Goal: Transaction & Acquisition: Purchase product/service

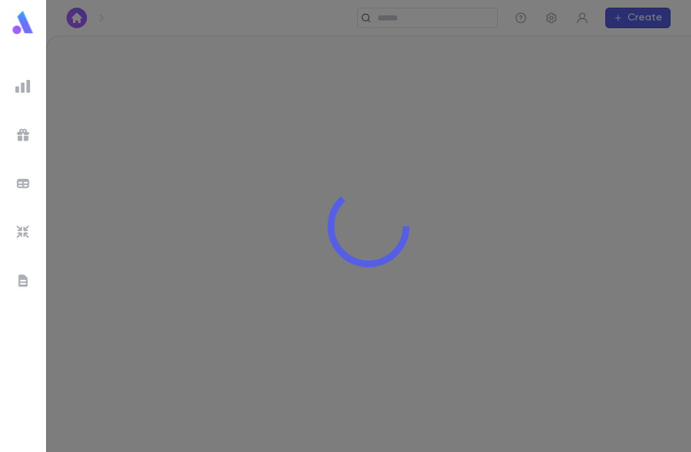
scroll to position [41, 0]
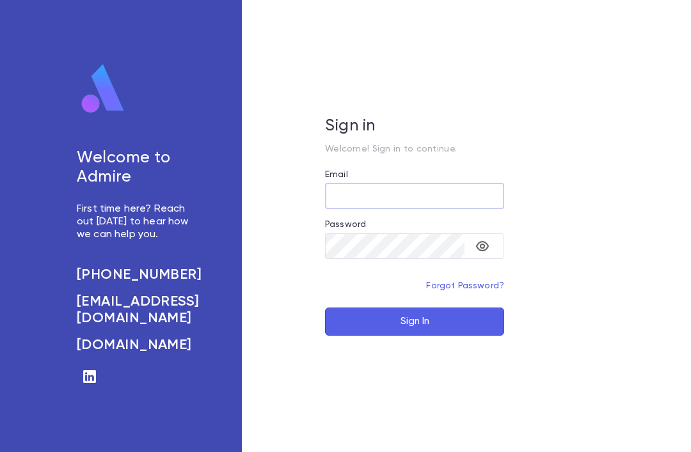
click at [398, 208] on input "Email" at bounding box center [414, 196] width 179 height 25
type input "**********"
click at [442, 336] on button "Sign In" at bounding box center [414, 322] width 179 height 28
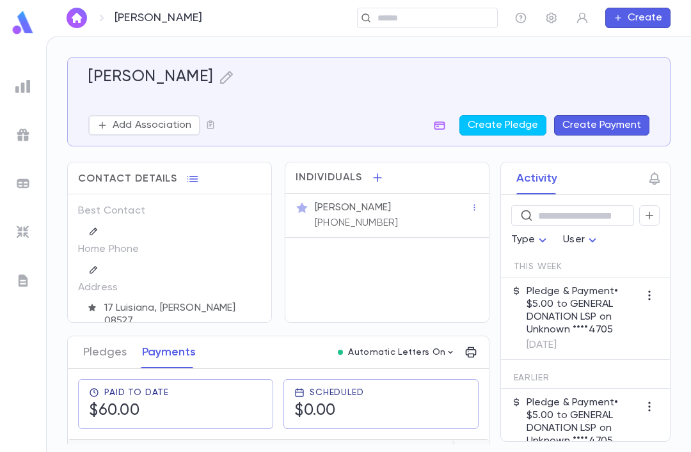
click at [96, 20] on icon at bounding box center [101, 17] width 15 height 15
click at [80, 15] on img "button" at bounding box center [76, 18] width 15 height 10
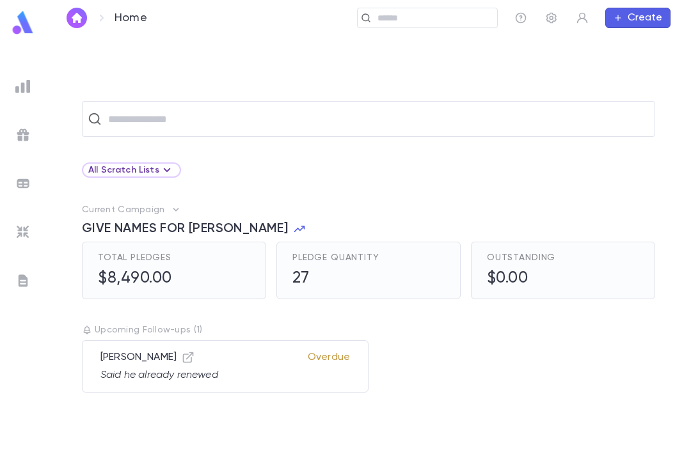
click at [125, 107] on input "text" at bounding box center [376, 119] width 545 height 24
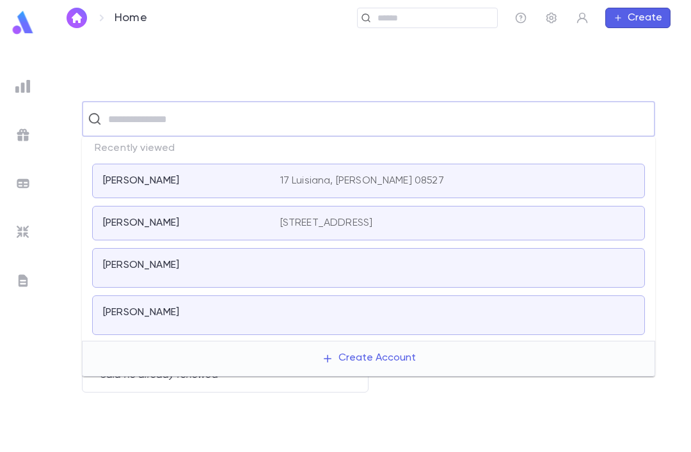
click at [112, 315] on p "[PERSON_NAME]" at bounding box center [141, 312] width 76 height 13
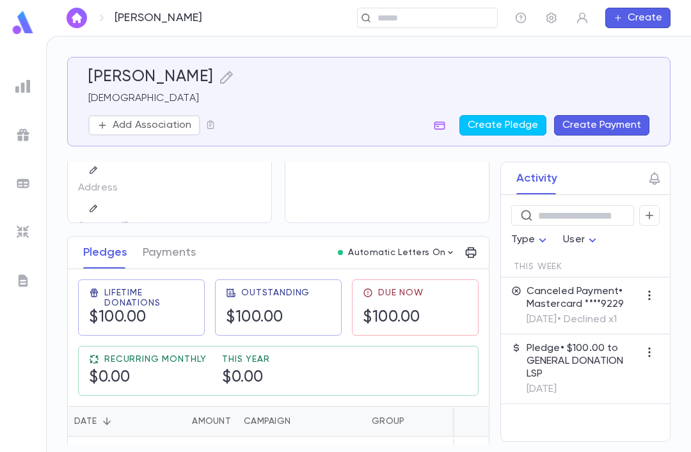
scroll to position [97, 0]
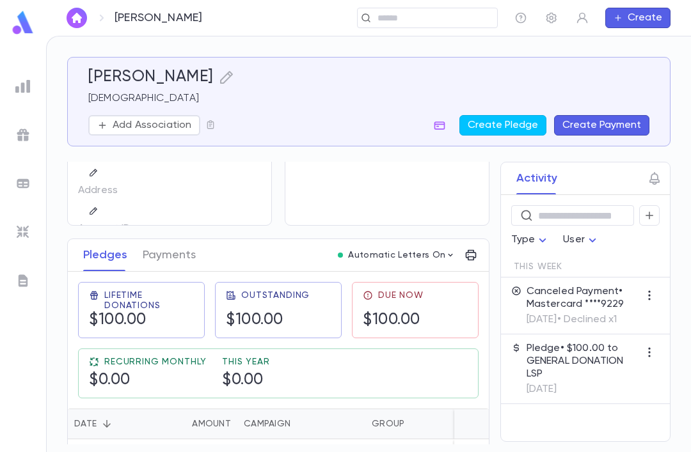
click at [430, 110] on div "[DEMOGRAPHIC_DATA][PERSON_NAME] Rabbi Add Association Create Pledge Create Paym…" at bounding box center [368, 102] width 561 height 68
click at [430, 114] on div "[DEMOGRAPHIC_DATA][PERSON_NAME] Rabbi Add Association Create Pledge Create Paym…" at bounding box center [368, 102] width 561 height 68
click at [436, 133] on button "button" at bounding box center [439, 125] width 20 height 20
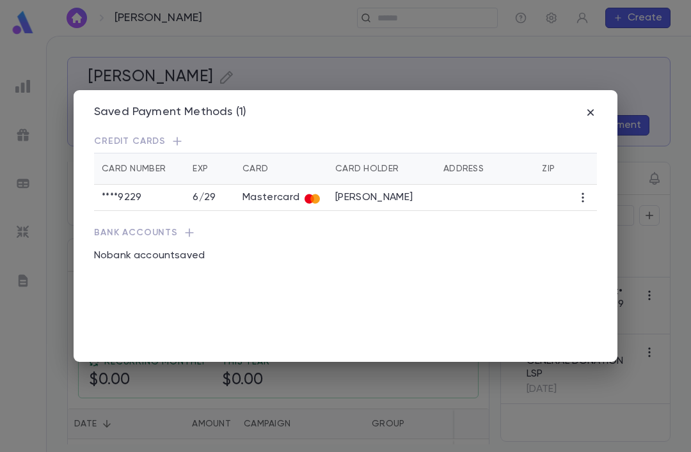
click at [171, 135] on icon "button" at bounding box center [177, 141] width 13 height 13
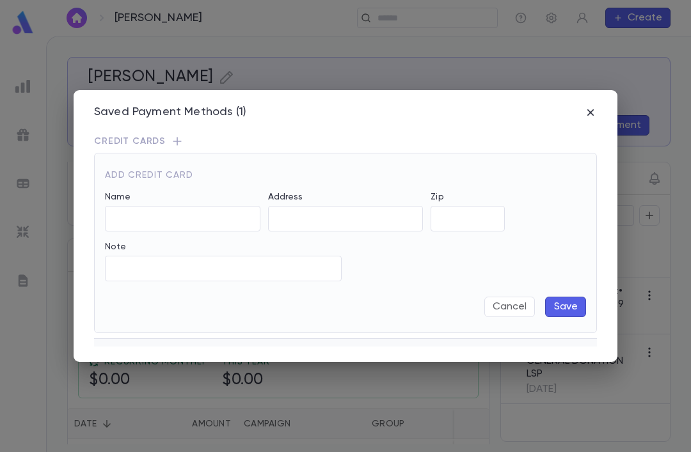
type input "**********"
click at [319, 207] on input "Exp Month" at bounding box center [305, 219] width 74 height 25
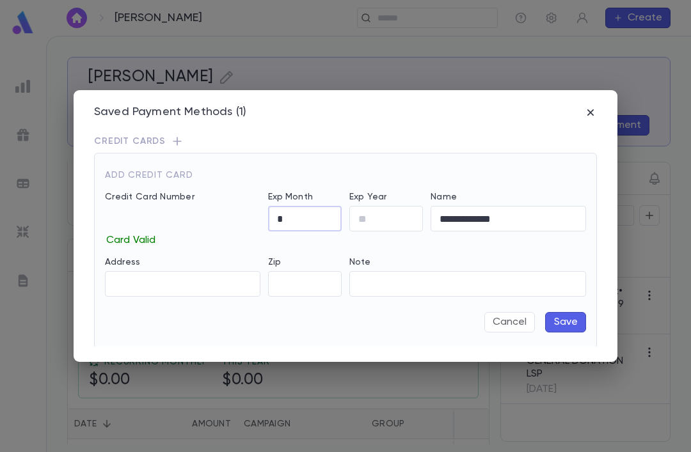
type input "*"
type input "**"
click at [572, 312] on button "Save" at bounding box center [565, 322] width 41 height 20
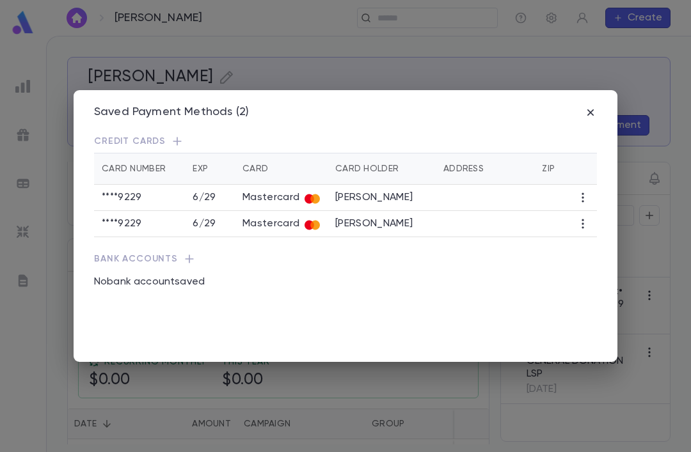
click at [587, 191] on icon "button" at bounding box center [582, 197] width 13 height 13
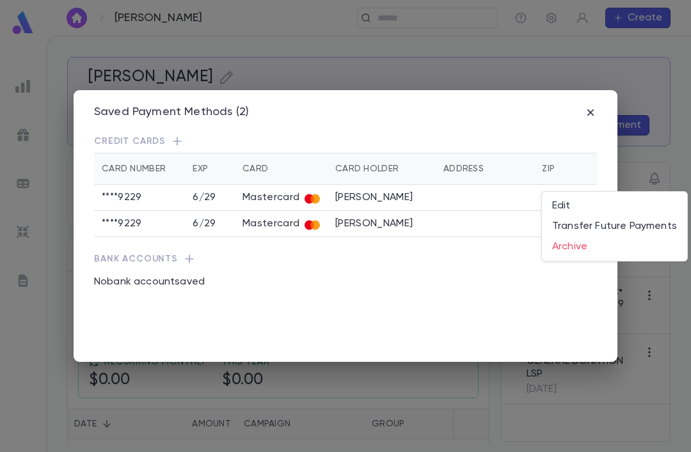
click at [578, 234] on li "Transfer Future Payments" at bounding box center [614, 226] width 145 height 20
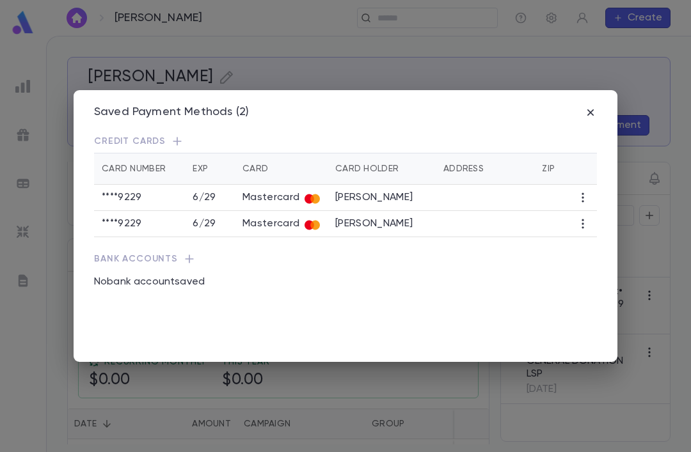
click at [576, 191] on icon "button" at bounding box center [582, 197] width 13 height 13
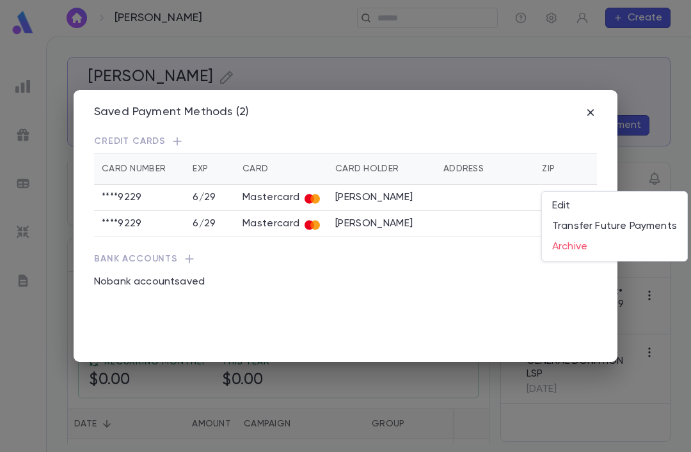
click at [572, 248] on li "Archive" at bounding box center [614, 247] width 145 height 20
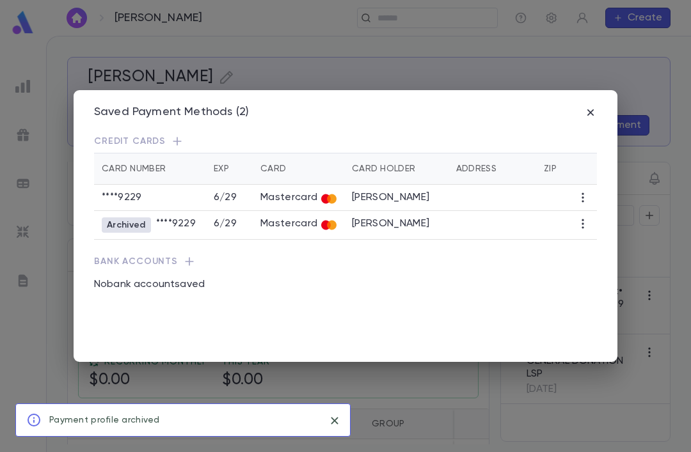
click at [517, 185] on td at bounding box center [492, 198] width 88 height 26
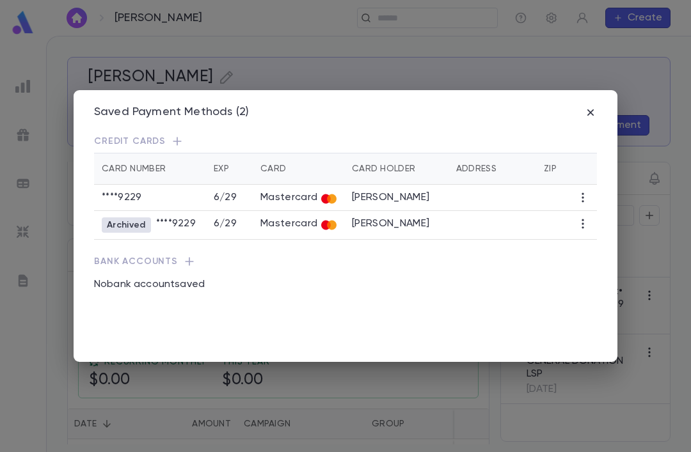
click at [526, 185] on td at bounding box center [492, 198] width 88 height 26
click at [418, 191] on td "[PERSON_NAME]" at bounding box center [396, 198] width 104 height 26
click at [430, 187] on td "[PERSON_NAME]" at bounding box center [396, 198] width 104 height 26
click at [405, 185] on td "[PERSON_NAME]" at bounding box center [396, 198] width 104 height 26
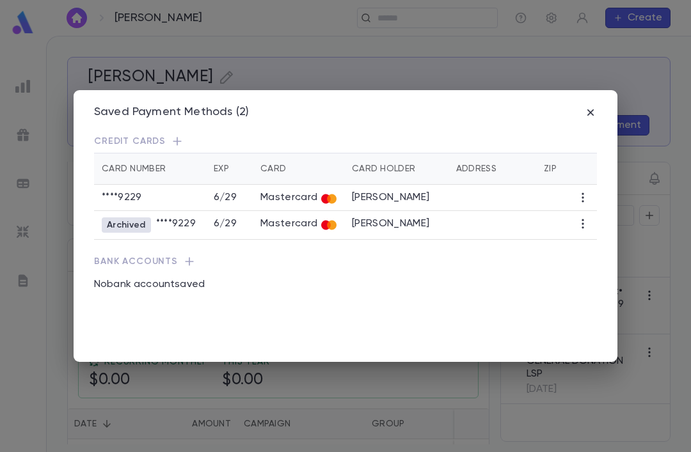
click at [613, 357] on div "Saved Payment Methods (2) Credit Cards Card Number Exp Card Card Holder Address…" at bounding box center [346, 225] width 544 height 271
click at [581, 106] on div "Saved Payment Methods (2)" at bounding box center [345, 113] width 503 height 14
click at [586, 106] on icon "button" at bounding box center [590, 112] width 13 height 13
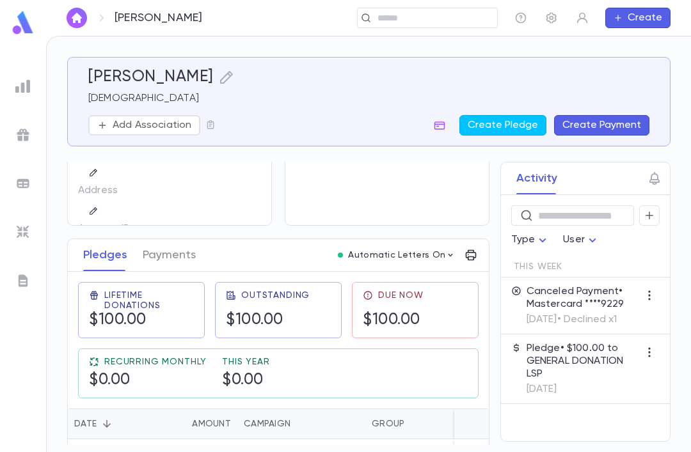
scroll to position [41, 0]
click at [162, 239] on button "Payments" at bounding box center [169, 255] width 53 height 32
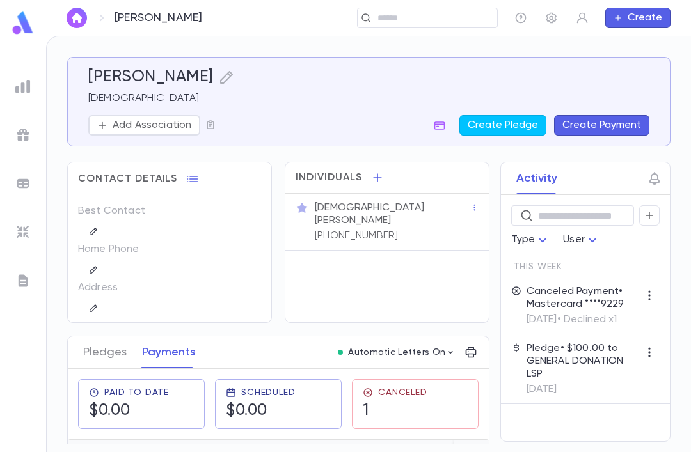
click at [570, 115] on button "Create Payment" at bounding box center [601, 125] width 95 height 20
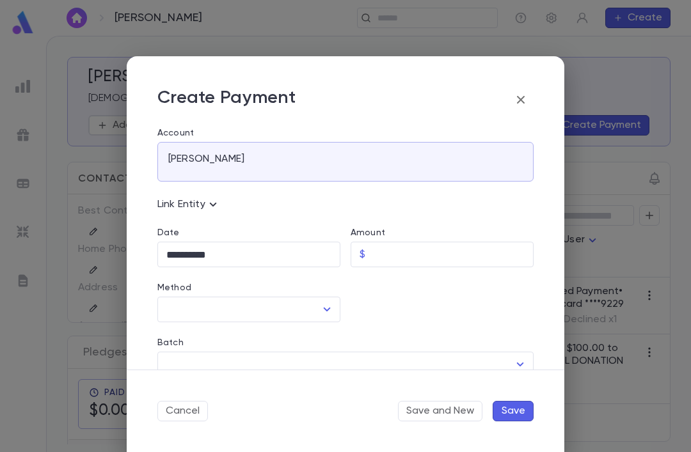
click at [434, 249] on input "Amount" at bounding box center [451, 254] width 163 height 25
type input "******"
click at [189, 311] on input "Method" at bounding box center [239, 309] width 152 height 24
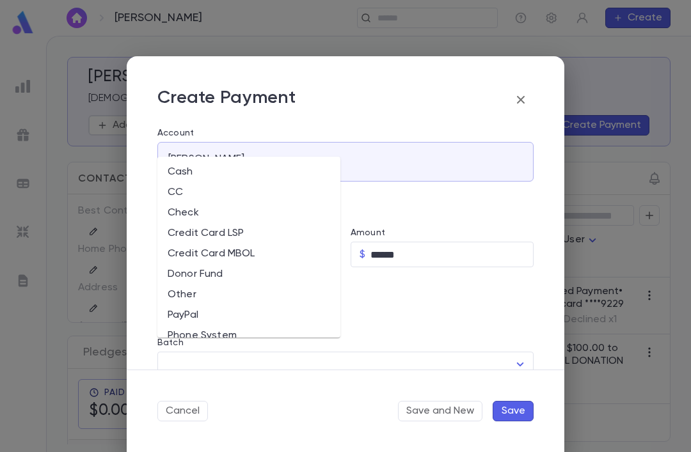
click at [187, 223] on li "Credit Card LSP" at bounding box center [248, 233] width 183 height 20
type input "**********"
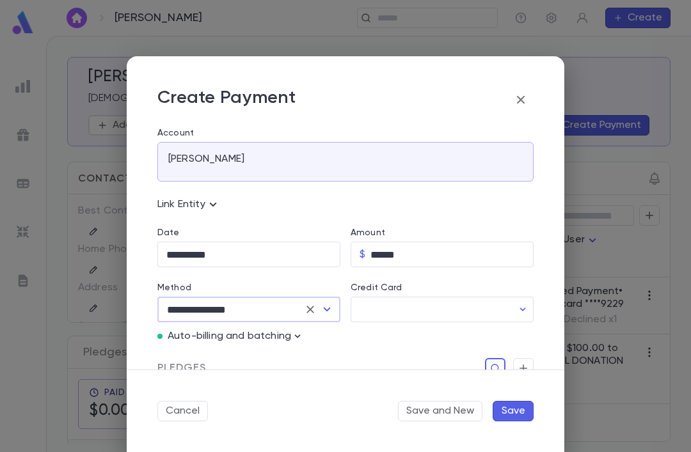
click at [374, 311] on input "Credit Card" at bounding box center [431, 309] width 162 height 25
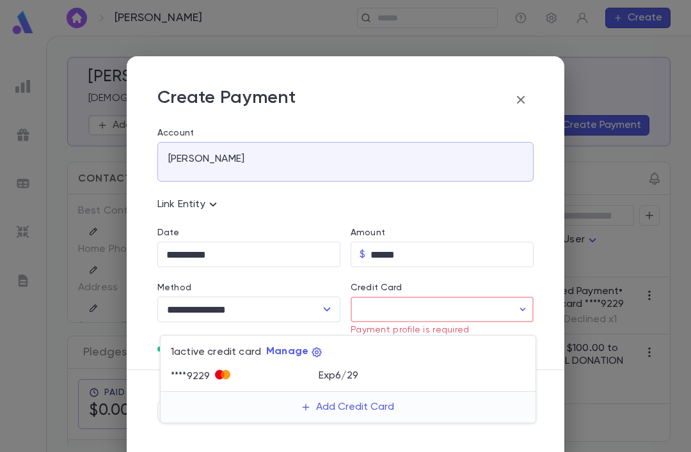
click at [295, 373] on div "**** 9229" at bounding box center [245, 376] width 148 height 19
type input "********"
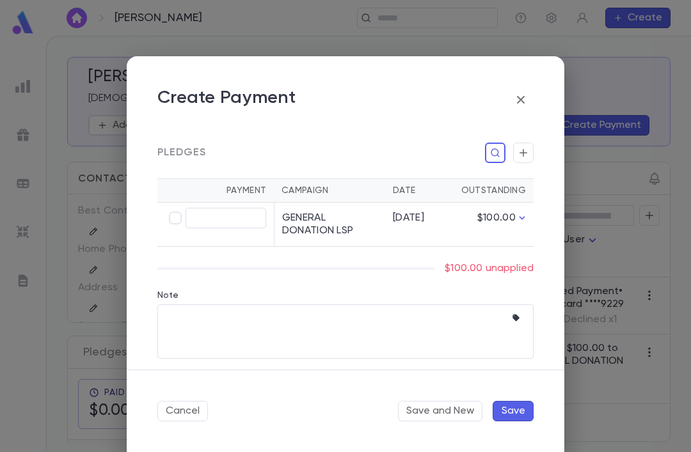
scroll to position [217, 0]
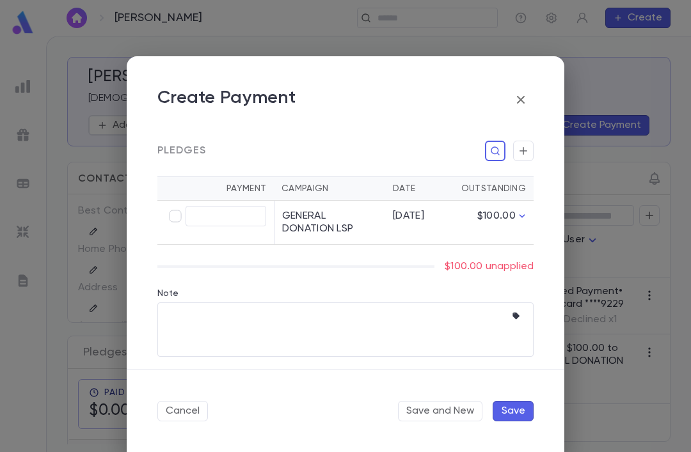
click at [200, 260] on div "$100.00 unapplied" at bounding box center [345, 266] width 376 height 13
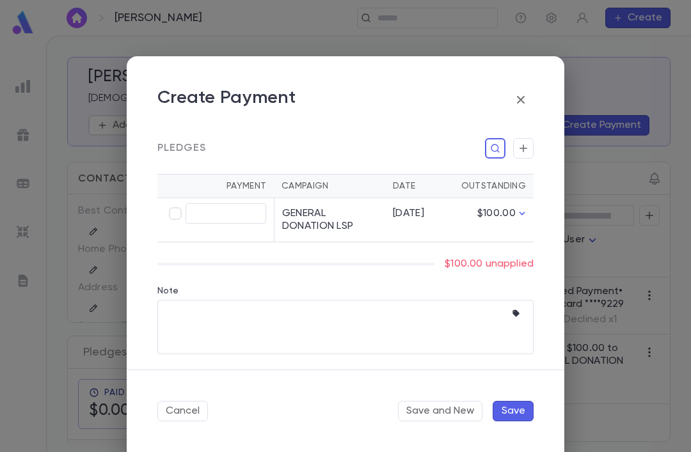
scroll to position [220, 0]
click at [505, 409] on button "Save" at bounding box center [512, 411] width 41 height 20
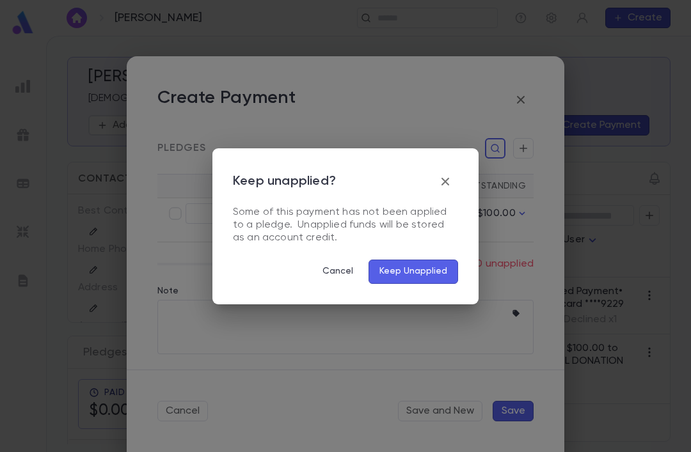
click at [322, 350] on div "Keep unapplied? Some of this payment has not been applied to a pledge. Unapplie…" at bounding box center [345, 226] width 691 height 452
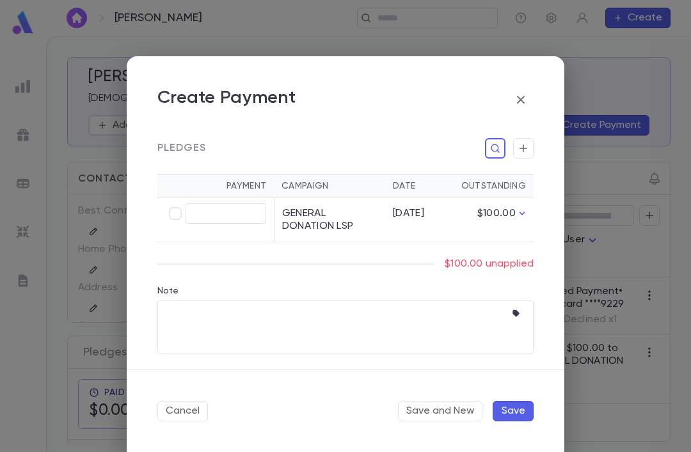
click at [258, 328] on textarea "Note" at bounding box center [335, 327] width 339 height 54
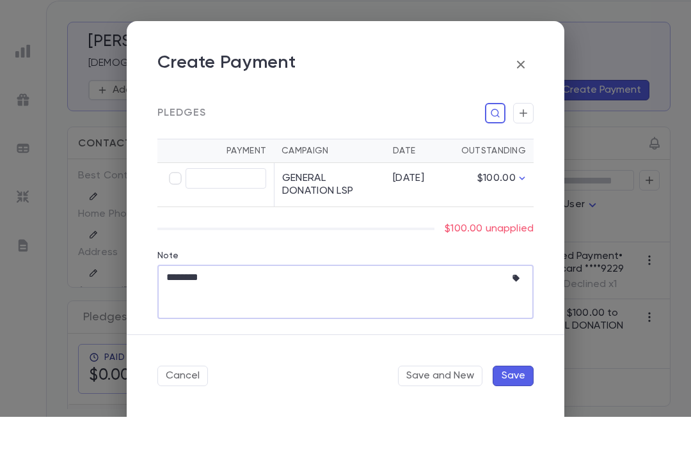
scroll to position [29, 0]
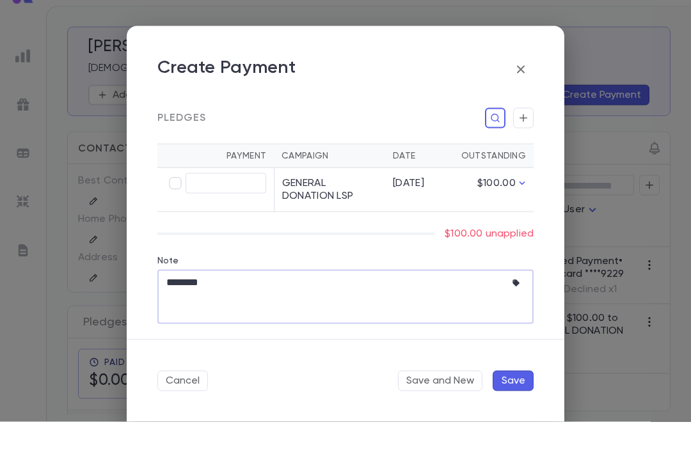
type textarea "********"
click at [453, 258] on p "$100.00 unapplied" at bounding box center [488, 264] width 89 height 13
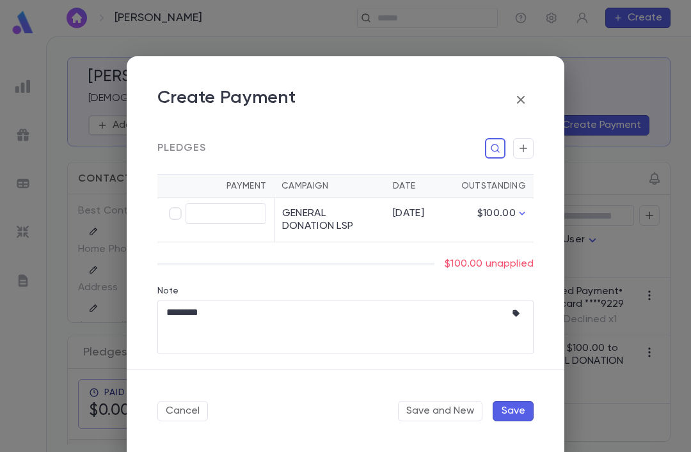
click at [448, 232] on td "[DATE]" at bounding box center [417, 220] width 64 height 44
click at [382, 265] on div "$100.00 unapplied" at bounding box center [345, 264] width 376 height 13
click at [340, 263] on span at bounding box center [295, 264] width 277 height 3
click at [200, 214] on input "text" at bounding box center [225, 214] width 81 height 20
click at [304, 223] on td "GENERAL DONATION LSP" at bounding box center [329, 220] width 111 height 44
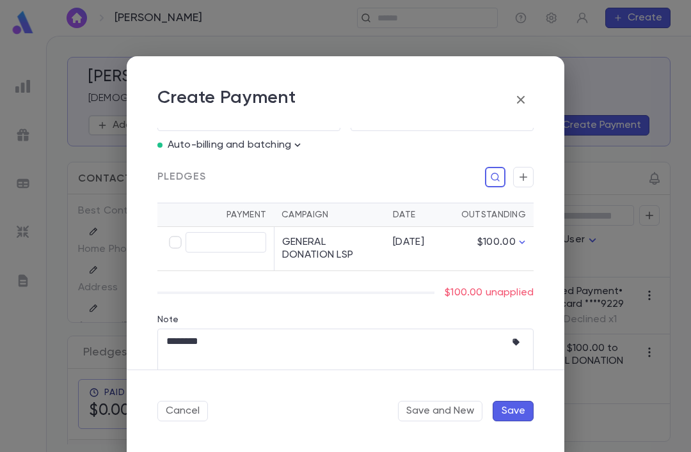
scroll to position [191, 0]
click at [302, 255] on td "GENERAL DONATION LSP" at bounding box center [329, 250] width 111 height 44
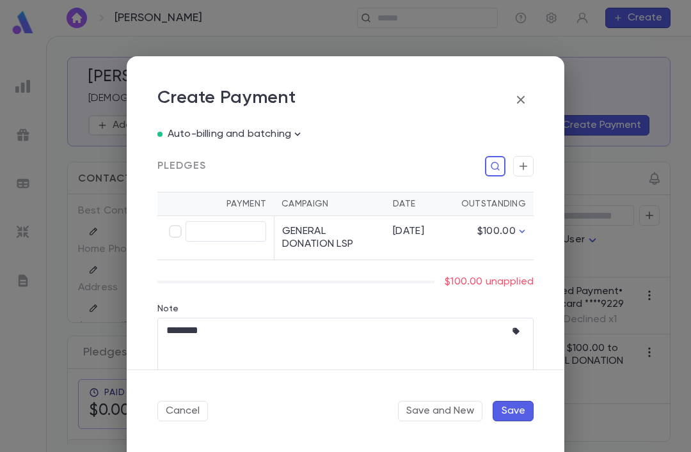
scroll to position [202, 0]
click at [506, 226] on td "$100.00" at bounding box center [491, 238] width 84 height 44
click at [522, 228] on icon "button" at bounding box center [521, 231] width 13 height 13
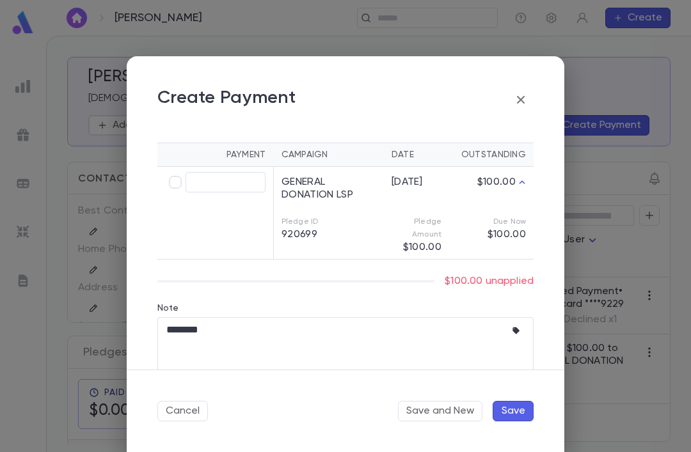
scroll to position [254, 0]
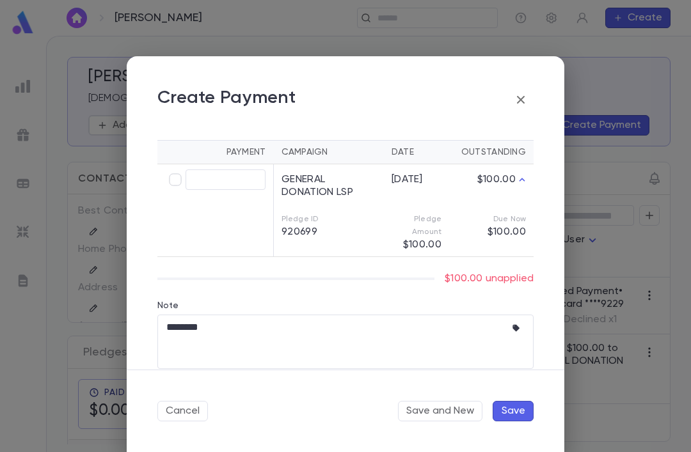
click at [508, 402] on button "Save" at bounding box center [512, 411] width 41 height 20
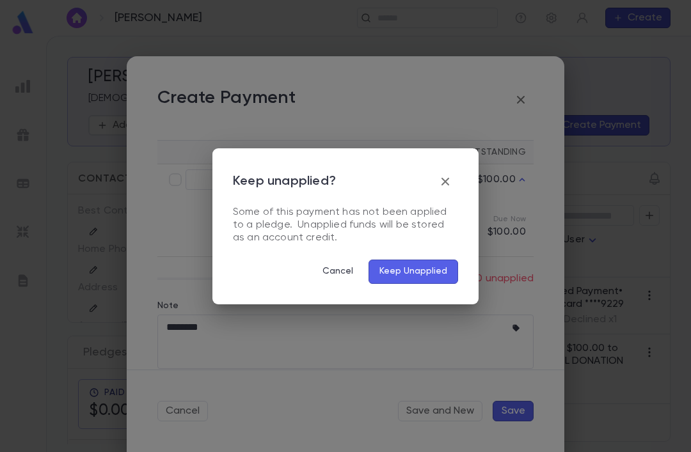
click at [389, 272] on button "Keep Unapplied" at bounding box center [413, 272] width 90 height 24
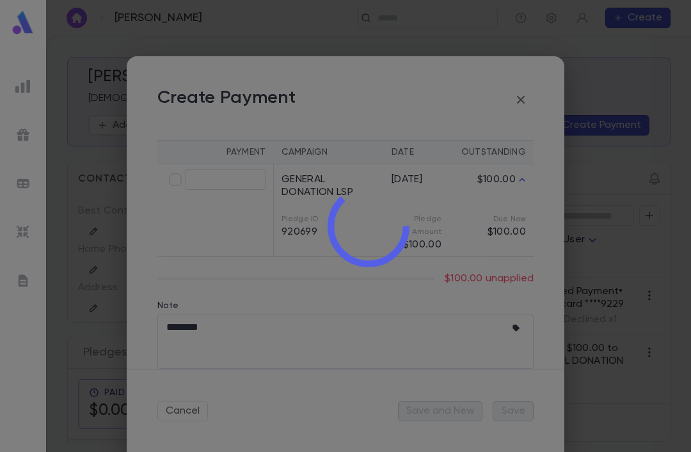
click at [389, 272] on div at bounding box center [368, 226] width 645 height 452
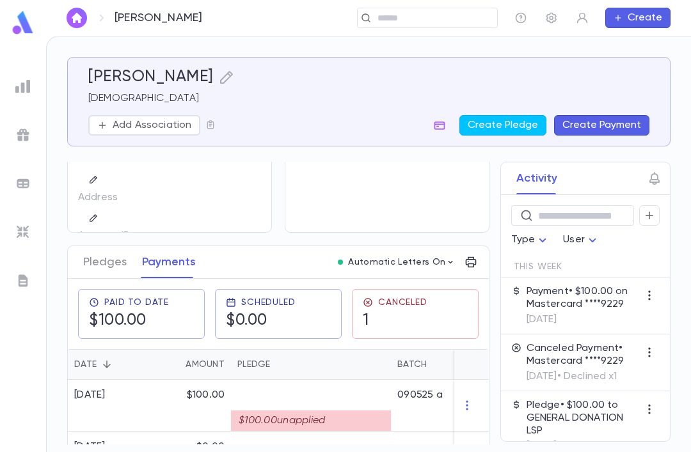
scroll to position [90, 0]
click at [106, 432] on div "[DATE]" at bounding box center [111, 458] width 86 height 52
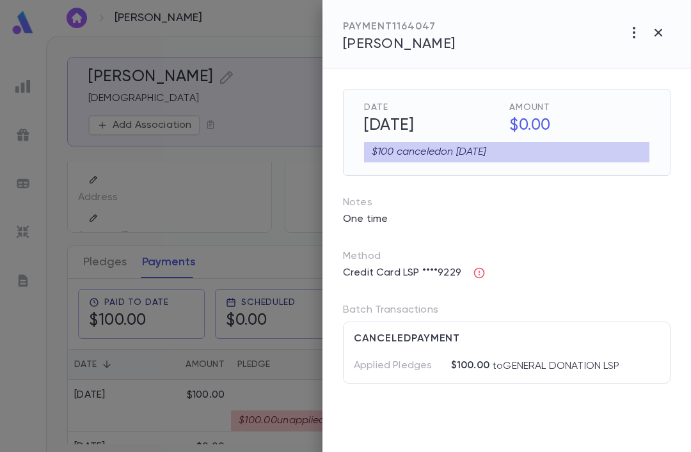
click at [198, 180] on div at bounding box center [345, 226] width 691 height 452
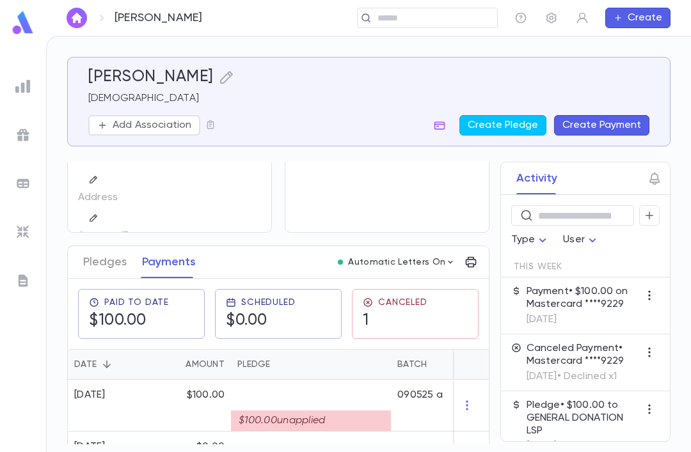
click at [106, 389] on div "[DATE]" at bounding box center [89, 395] width 31 height 13
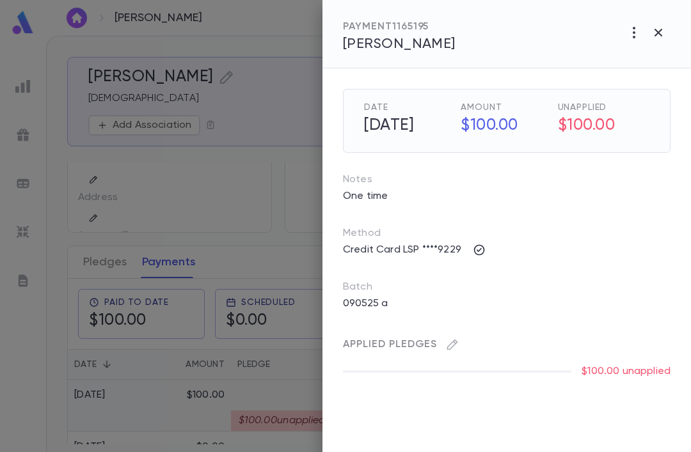
click at [659, 35] on icon "button" at bounding box center [657, 32] width 15 height 15
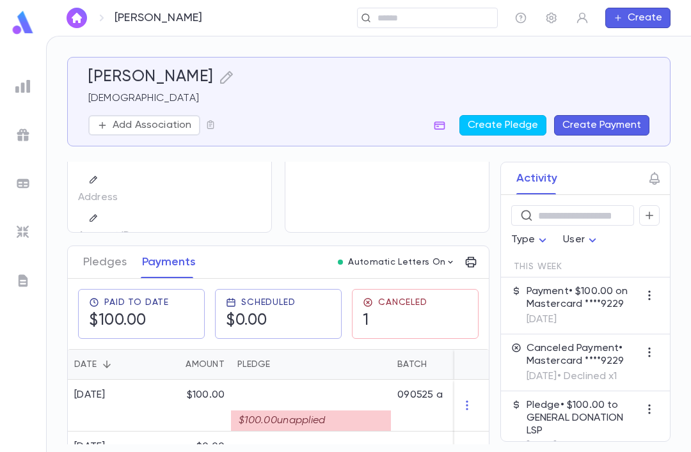
click at [106, 441] on div "[DATE]" at bounding box center [89, 447] width 31 height 13
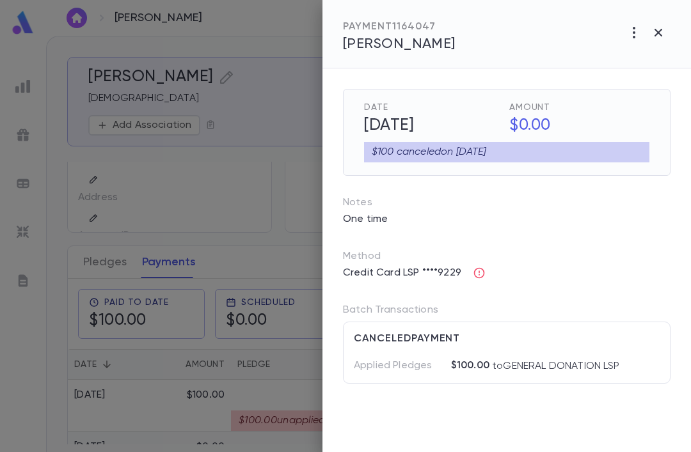
click at [127, 361] on div at bounding box center [345, 226] width 691 height 452
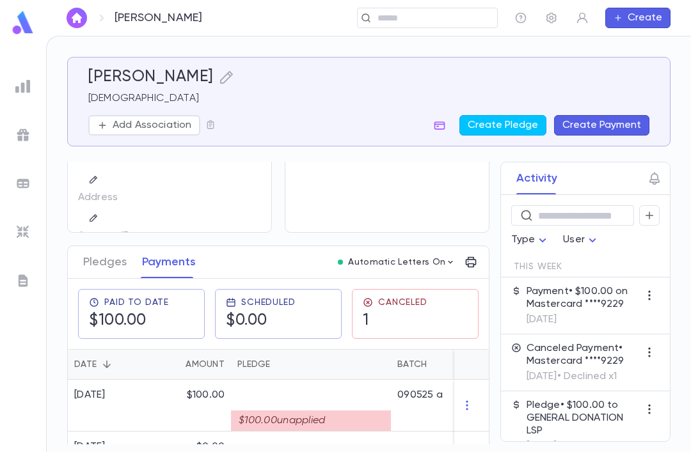
click at [109, 246] on button "Pledges" at bounding box center [104, 262] width 43 height 32
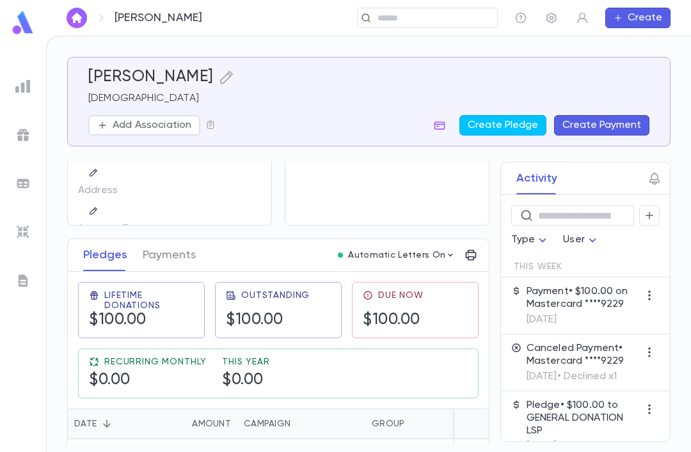
scroll to position [97, 0]
click at [106, 448] on div "[DATE]" at bounding box center [89, 454] width 31 height 13
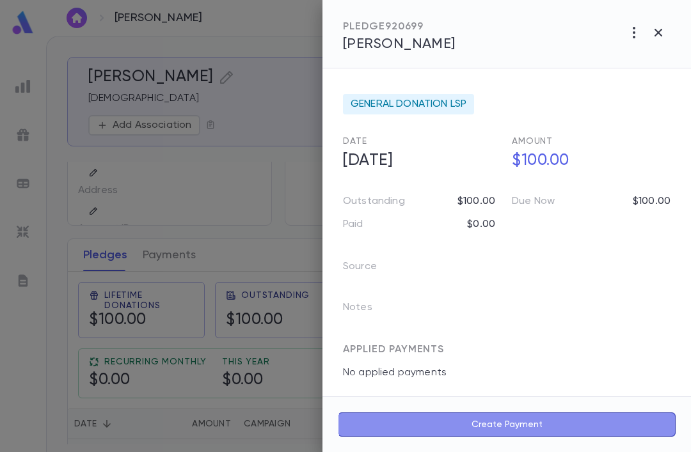
click at [654, 429] on button "Create Payment" at bounding box center [507, 425] width 338 height 24
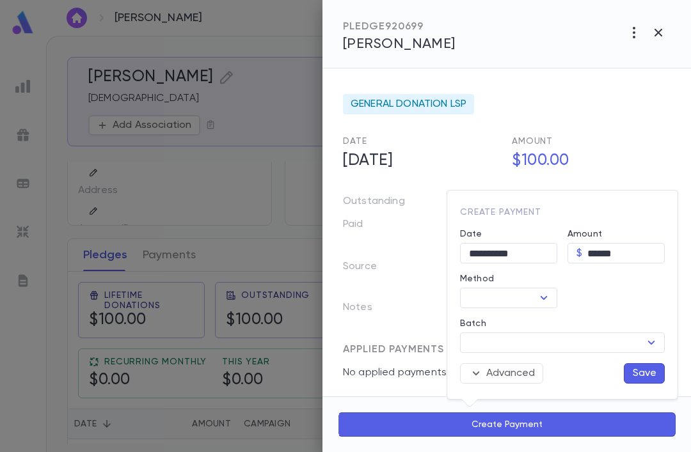
click at [528, 290] on input "Method" at bounding box center [498, 298] width 68 height 18
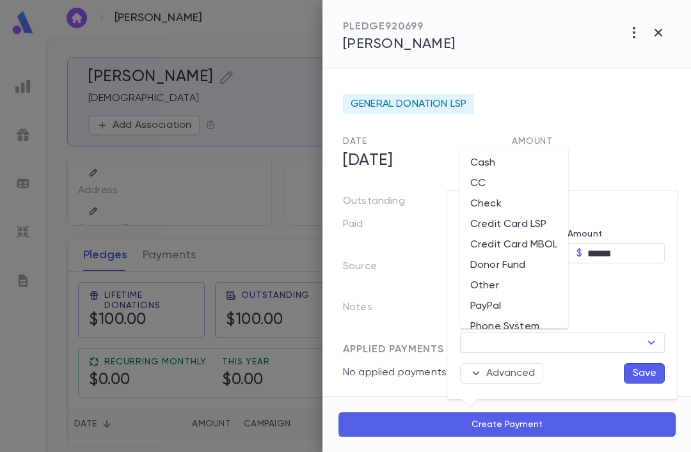
click at [540, 214] on li "Credit Card LSP" at bounding box center [514, 224] width 108 height 20
type input "**********"
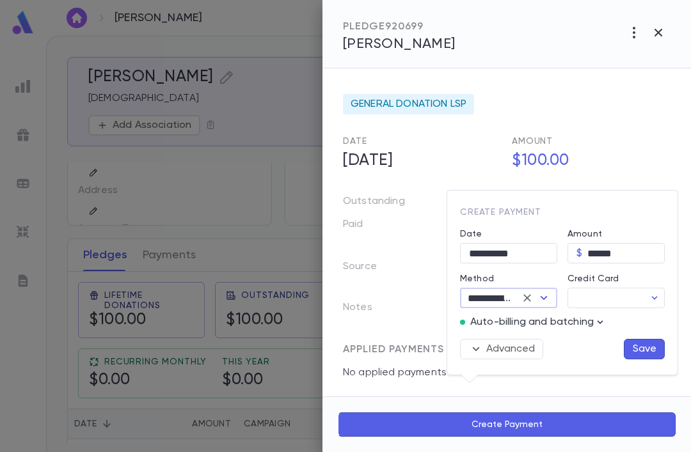
click at [610, 299] on input "Credit Card" at bounding box center [605, 298] width 77 height 20
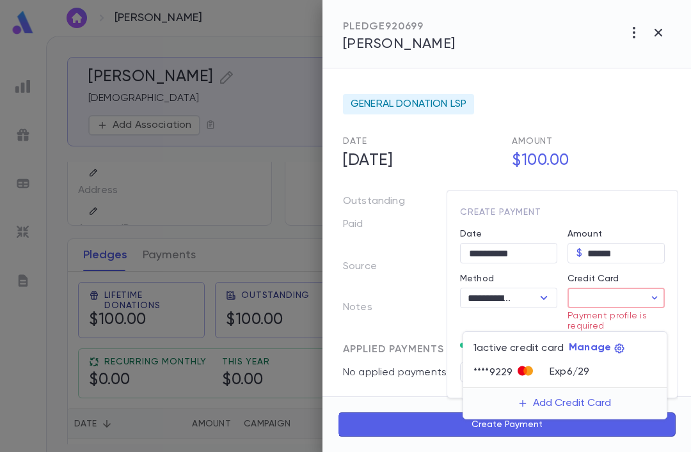
click at [520, 366] on icon at bounding box center [521, 371] width 8 height 10
type input "********"
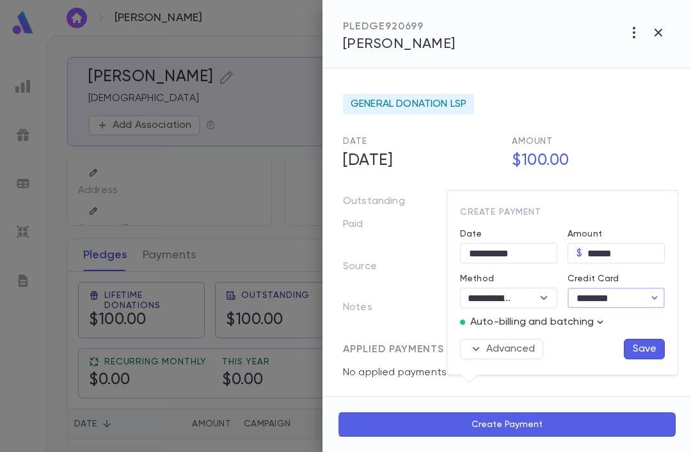
click at [640, 342] on button "Save" at bounding box center [644, 349] width 41 height 20
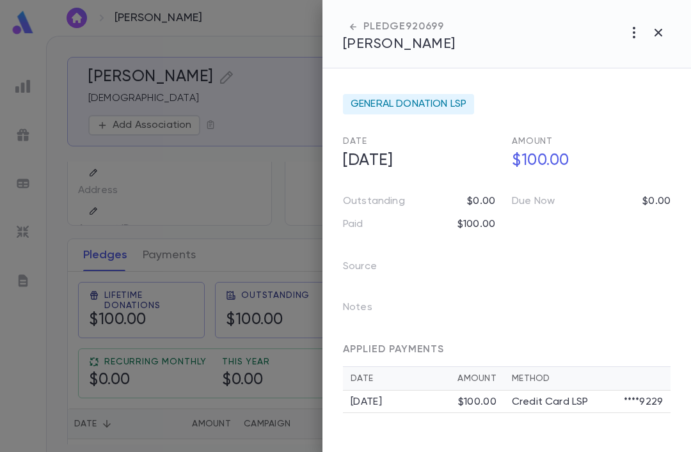
click at [352, 26] on icon "button" at bounding box center [353, 27] width 6 height 6
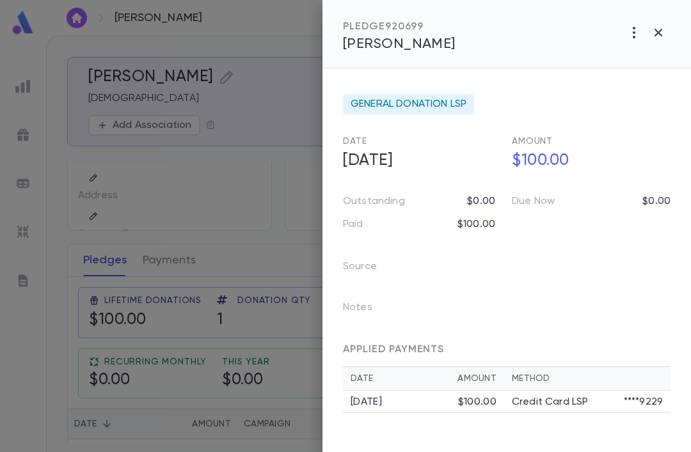
scroll to position [81, 0]
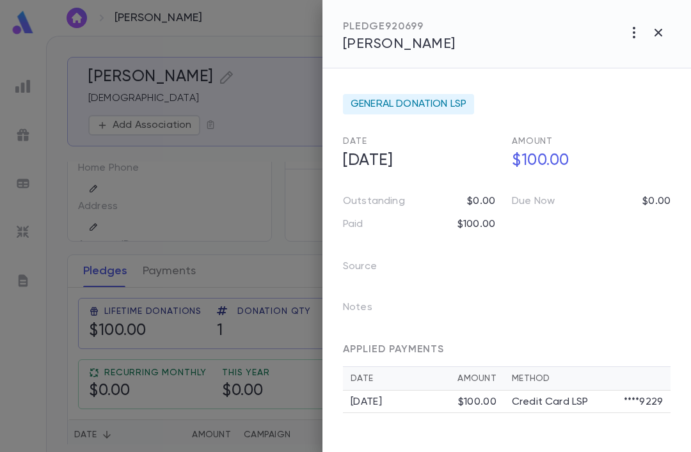
click at [147, 253] on div at bounding box center [345, 226] width 691 height 452
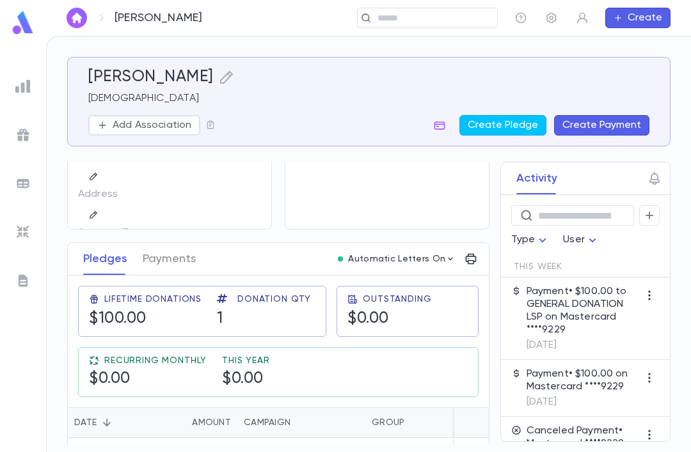
scroll to position [92, 0]
click at [148, 439] on div "[DATE]" at bounding box center [111, 461] width 86 height 44
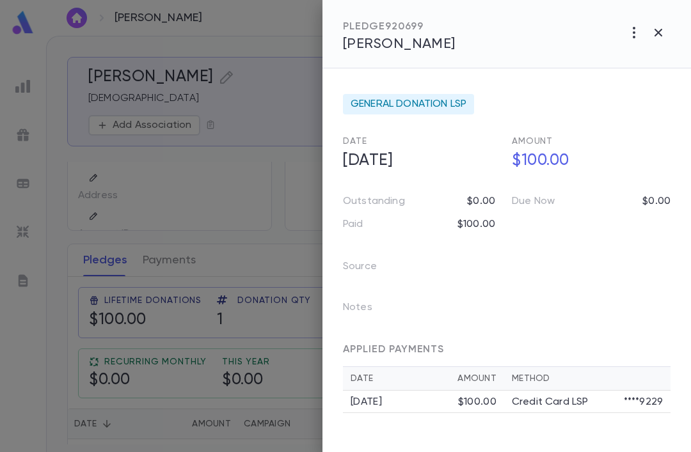
click at [139, 430] on div at bounding box center [345, 226] width 691 height 452
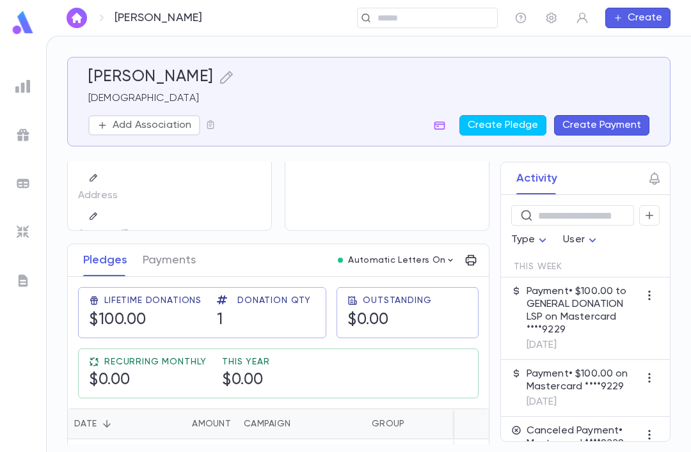
click at [84, 11] on button "button" at bounding box center [77, 18] width 20 height 20
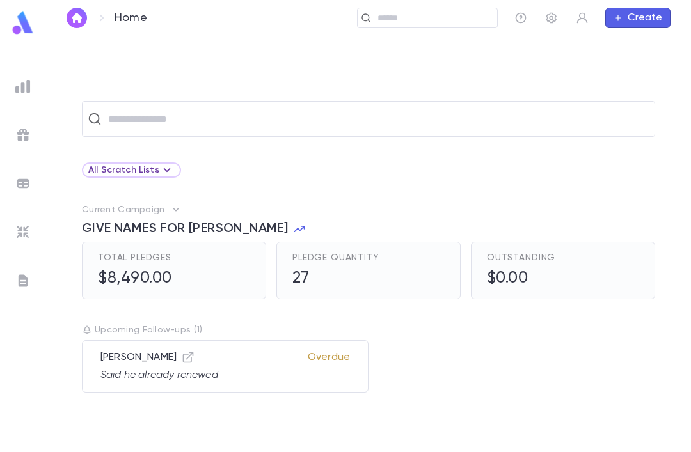
click at [220, 107] on input "text" at bounding box center [376, 119] width 545 height 24
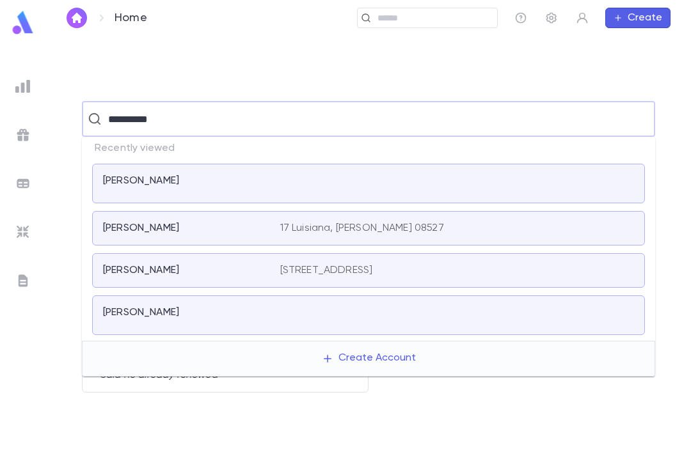
type input "**********"
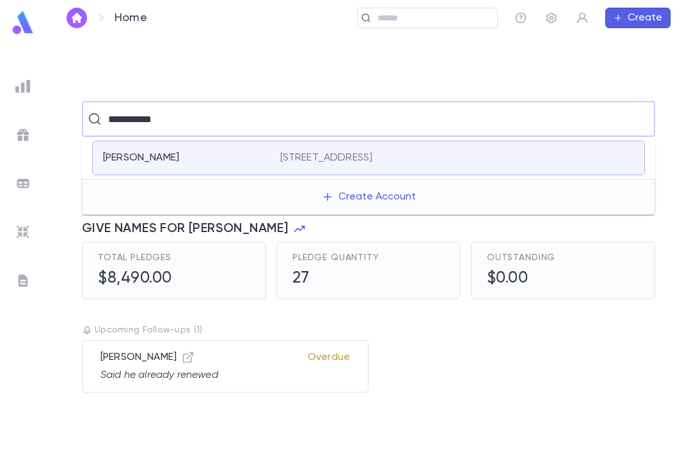
click at [249, 141] on div "[PERSON_NAME] [STREET_ADDRESS]" at bounding box center [368, 158] width 553 height 35
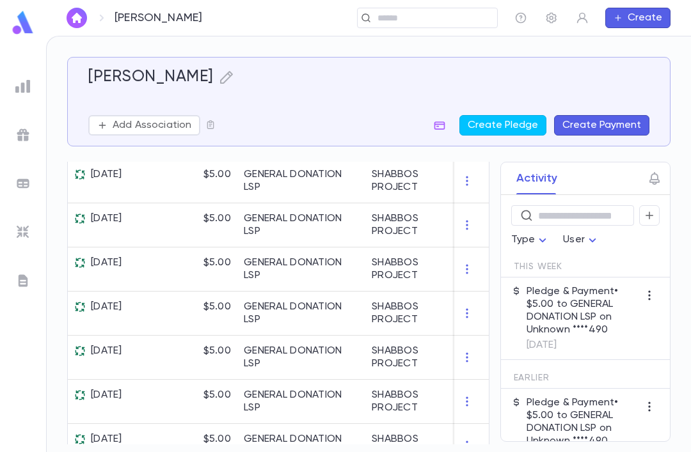
scroll to position [417, 0]
click at [329, 291] on div "GENERAL DONATION LSP" at bounding box center [301, 313] width 128 height 44
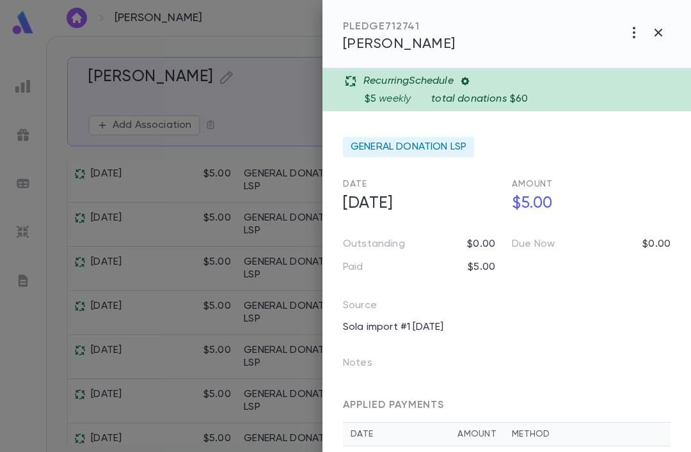
click at [469, 79] on icon at bounding box center [464, 81] width 8 height 8
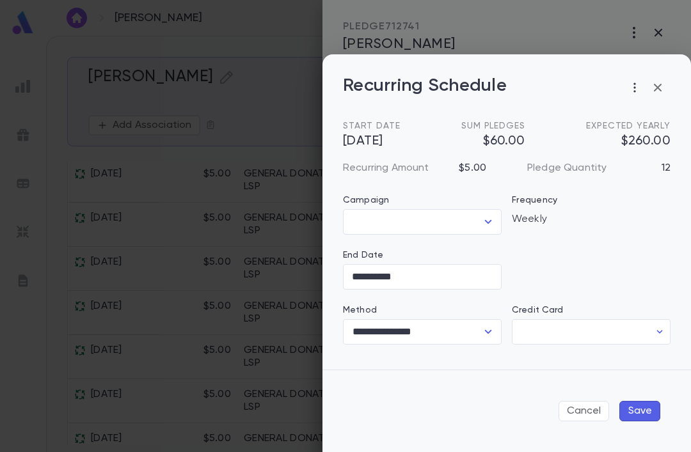
type input "**********"
type input "*******"
click at [457, 268] on input "**********" at bounding box center [422, 276] width 159 height 25
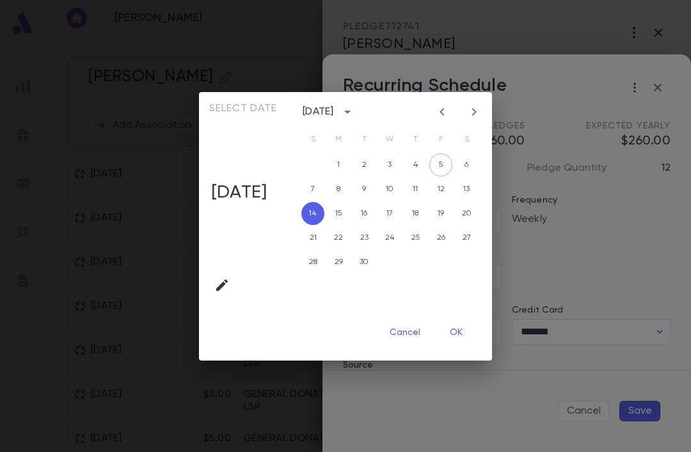
click at [355, 109] on icon "calendar view is open, switch to year view" at bounding box center [347, 111] width 15 height 15
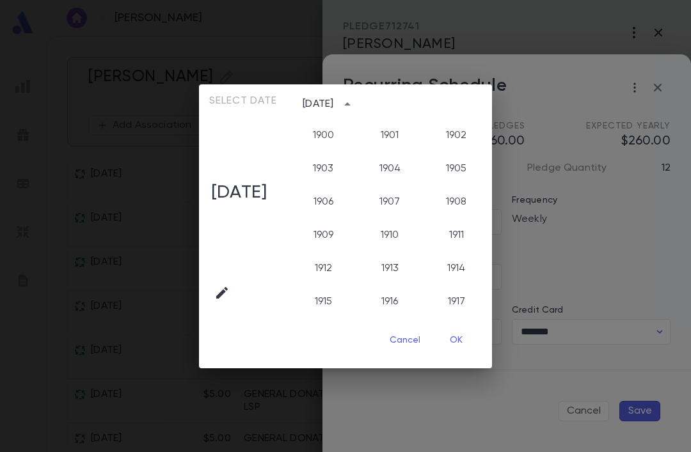
scroll to position [1283, 0]
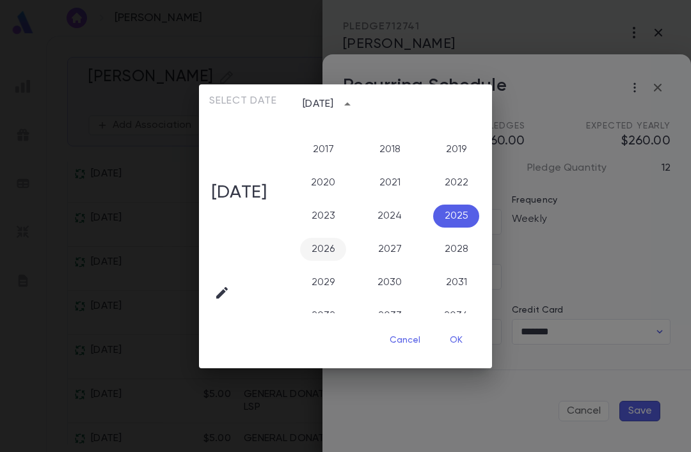
click at [342, 256] on button "2026" at bounding box center [323, 249] width 46 height 23
type input "**********"
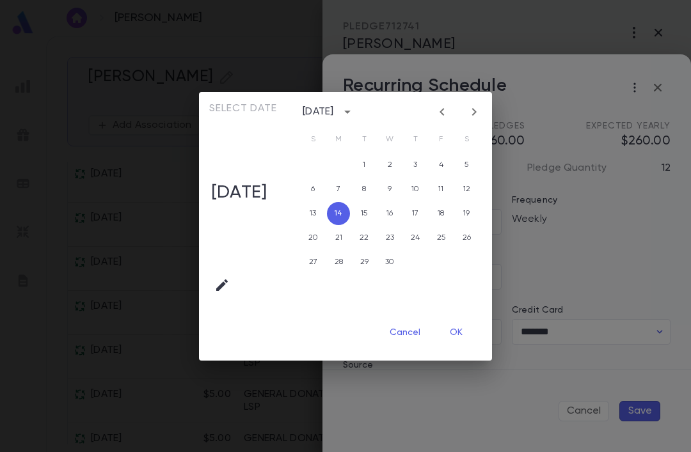
click at [592, 118] on div "Select date Mon, Sep [DATE] S M T W T F S 1 2 3 4 5 6 7 8 9 10 11 12 13 14 15 1…" at bounding box center [345, 226] width 691 height 452
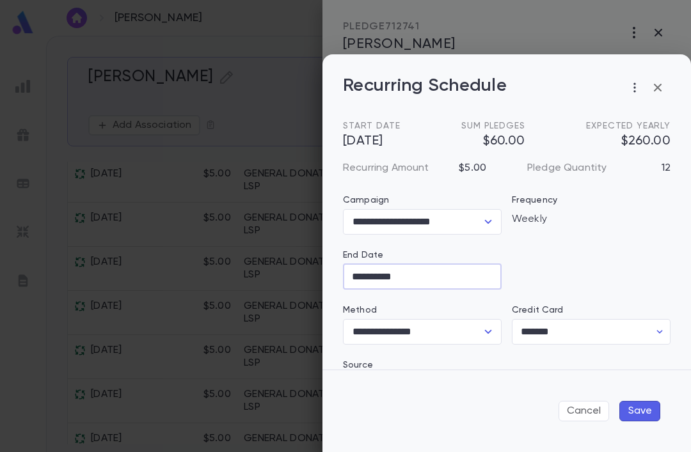
click at [657, 413] on button "Save" at bounding box center [639, 411] width 41 height 20
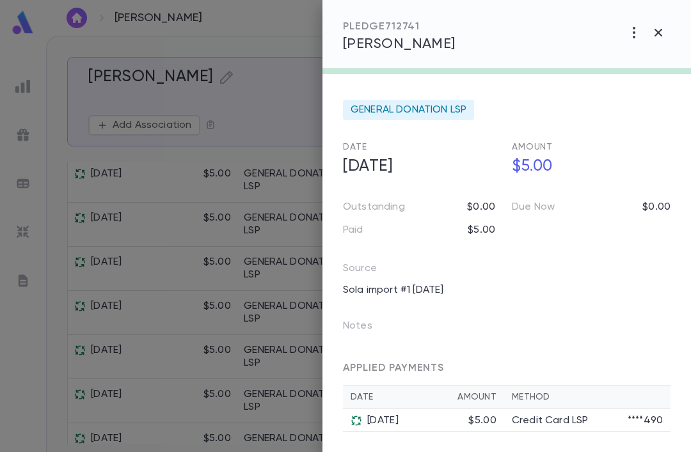
scroll to position [37, 0]
click at [240, 345] on div at bounding box center [345, 226] width 691 height 452
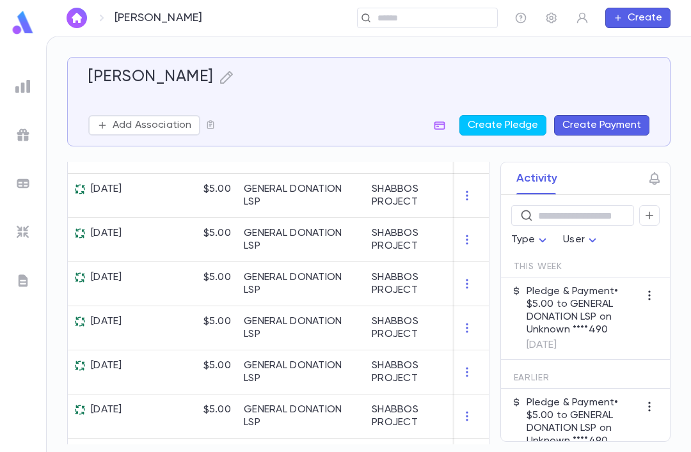
scroll to position [578, 0]
click at [278, 360] on div "GENERAL DONATION LSP" at bounding box center [301, 373] width 115 height 26
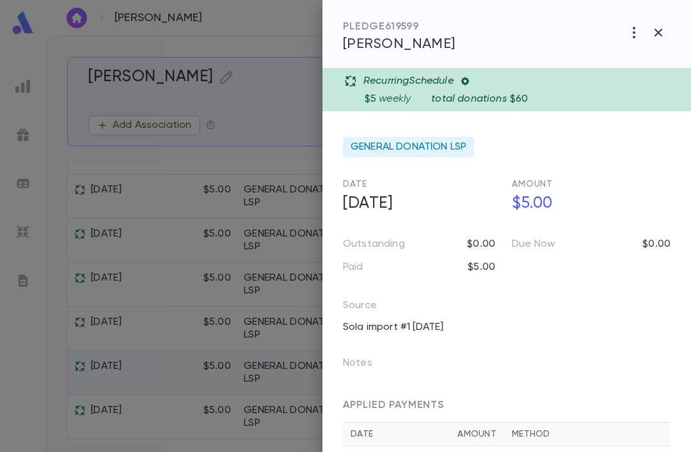
click at [470, 76] on icon at bounding box center [465, 81] width 10 height 10
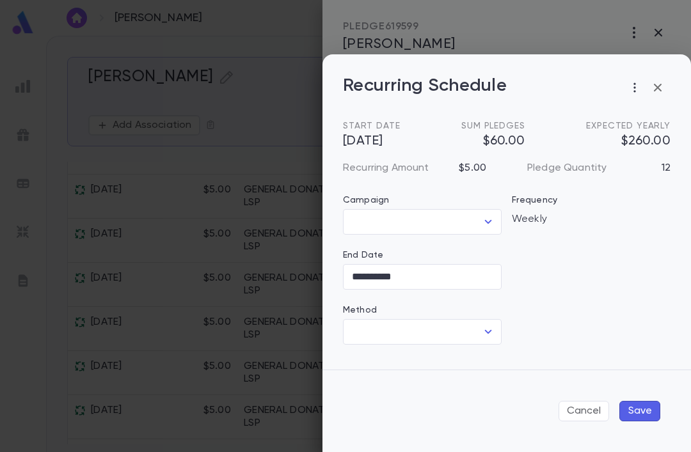
type input "**********"
click at [256, 327] on div "**********" at bounding box center [345, 226] width 691 height 452
click at [634, 407] on button "Save" at bounding box center [639, 411] width 41 height 20
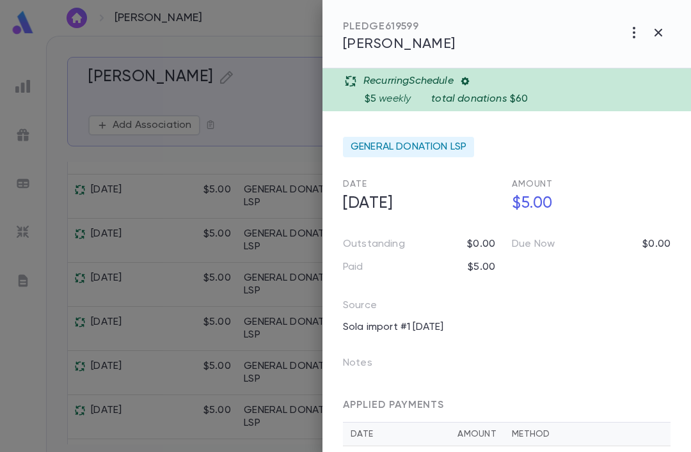
scroll to position [0, 0]
click at [668, 36] on button "button" at bounding box center [658, 32] width 24 height 24
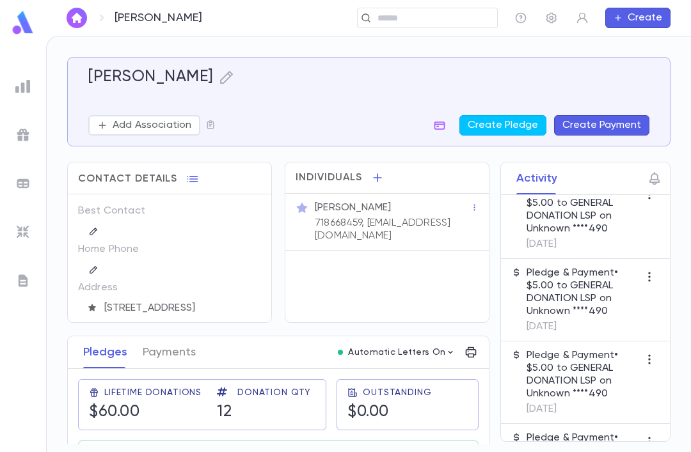
click at [190, 362] on button "Payments" at bounding box center [169, 352] width 53 height 32
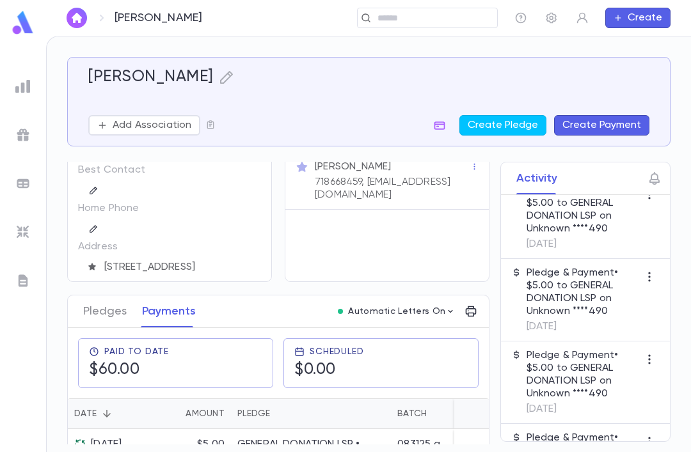
scroll to position [49, 0]
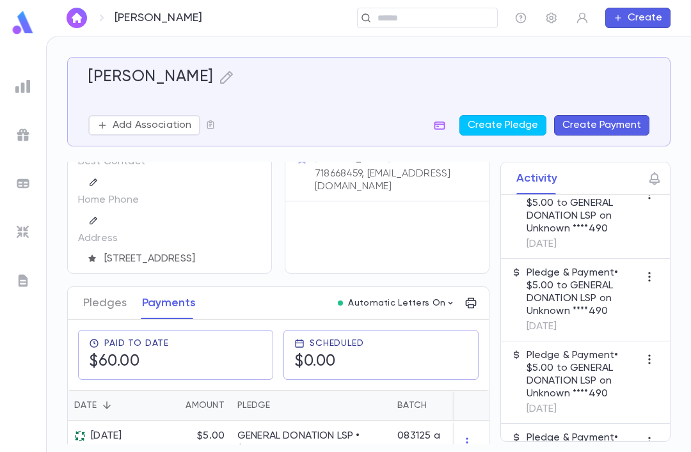
click at [158, 9] on div "[PERSON_NAME]" at bounding box center [138, 18] width 143 height 20
click at [105, 15] on icon at bounding box center [101, 17] width 15 height 15
click at [86, 8] on link at bounding box center [77, 18] width 20 height 20
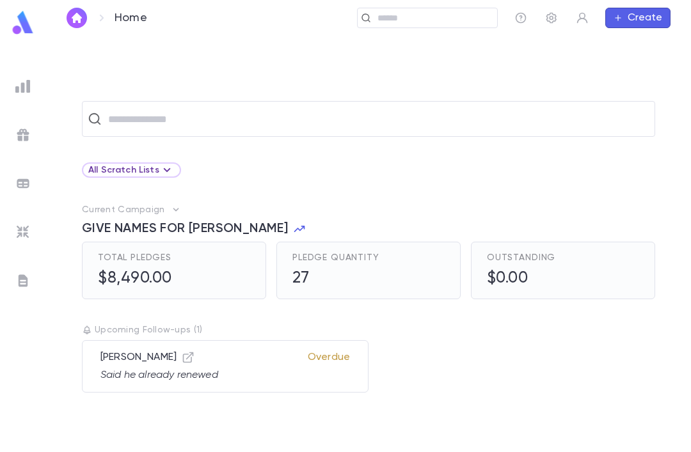
click at [249, 121] on input "text" at bounding box center [376, 119] width 545 height 24
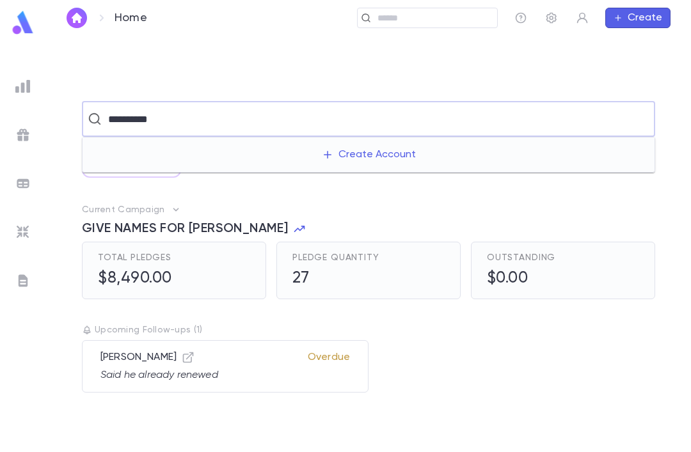
type input "**********"
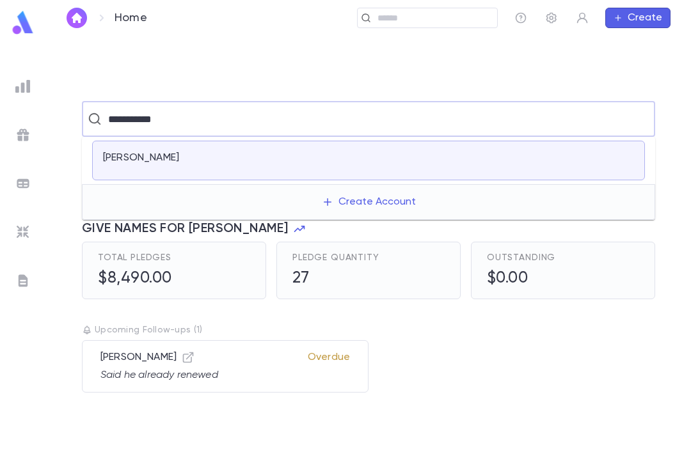
click at [395, 160] on div at bounding box center [457, 161] width 354 height 18
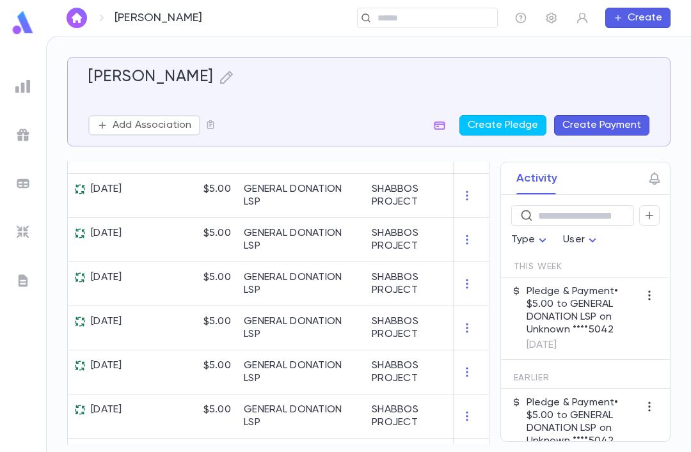
scroll to position [578, 0]
click at [331, 292] on div "GENERAL DONATION LSP" at bounding box center [301, 285] width 115 height 26
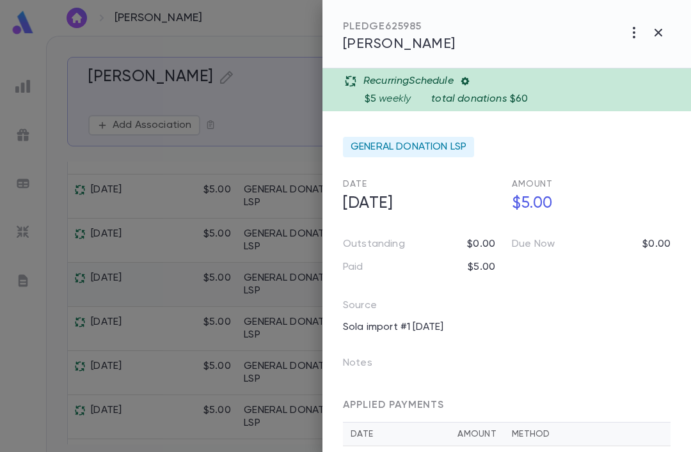
click at [470, 79] on icon at bounding box center [465, 81] width 10 height 10
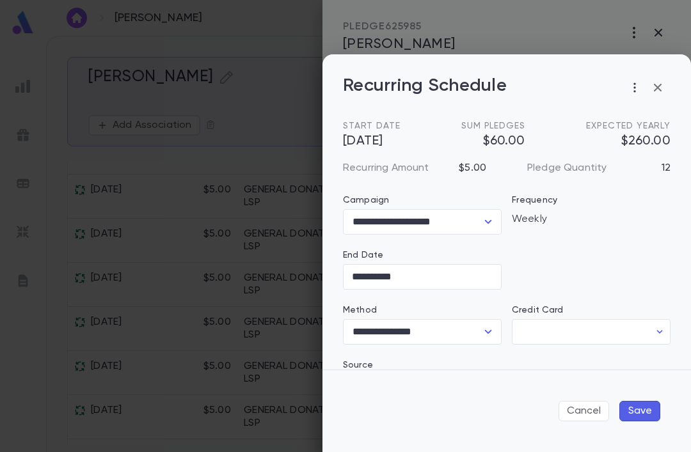
type input "********"
click at [439, 283] on input "**********" at bounding box center [422, 276] width 159 height 25
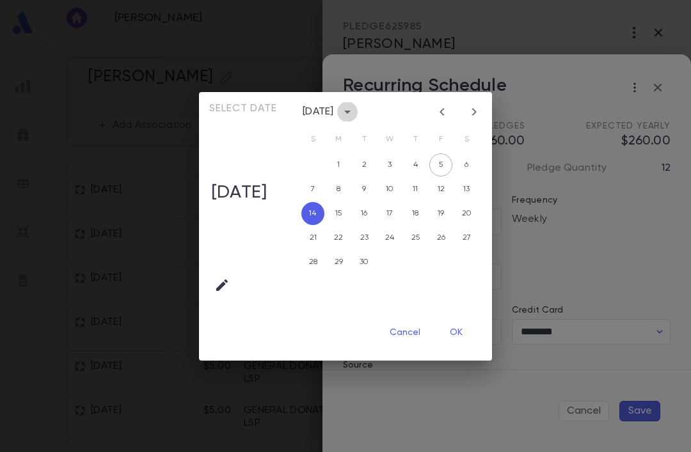
click at [358, 120] on button "calendar view is open, switch to year view" at bounding box center [347, 112] width 20 height 20
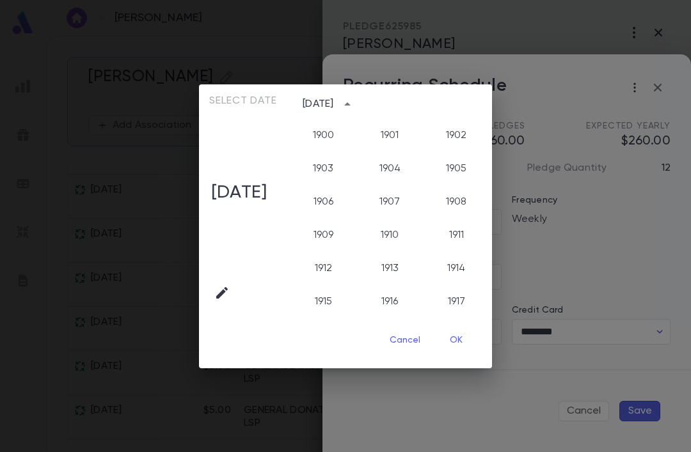
scroll to position [1283, 0]
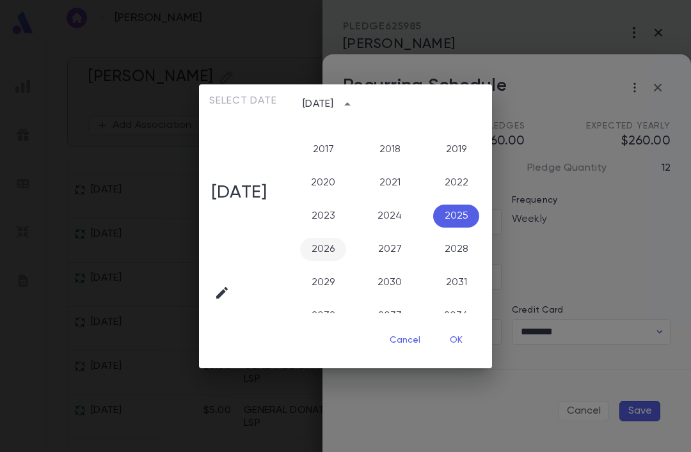
click at [338, 248] on button "2026" at bounding box center [323, 249] width 46 height 23
type input "**********"
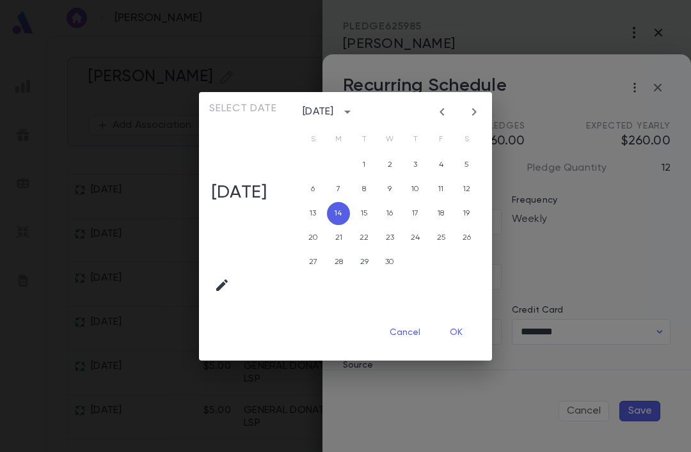
click at [468, 335] on button "OK" at bounding box center [456, 333] width 41 height 24
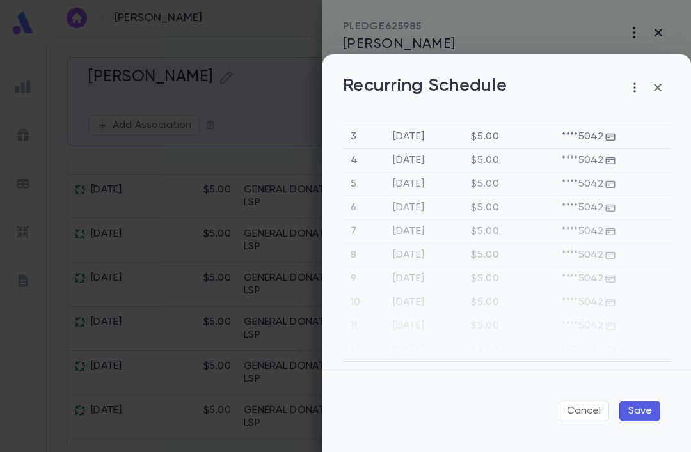
click at [636, 409] on button "Save" at bounding box center [639, 411] width 41 height 20
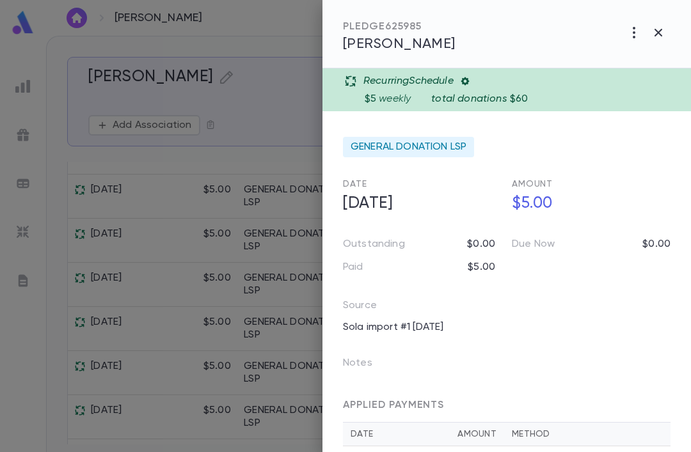
click at [464, 82] on icon at bounding box center [465, 81] width 10 height 10
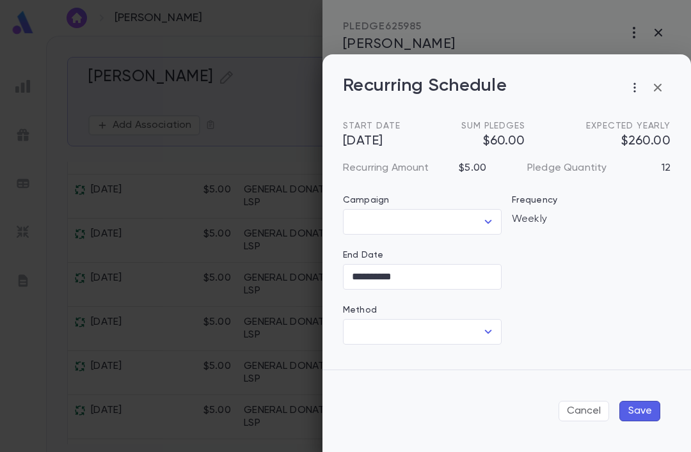
type input "**********"
click at [669, 88] on button "button" at bounding box center [658, 88] width 26 height 26
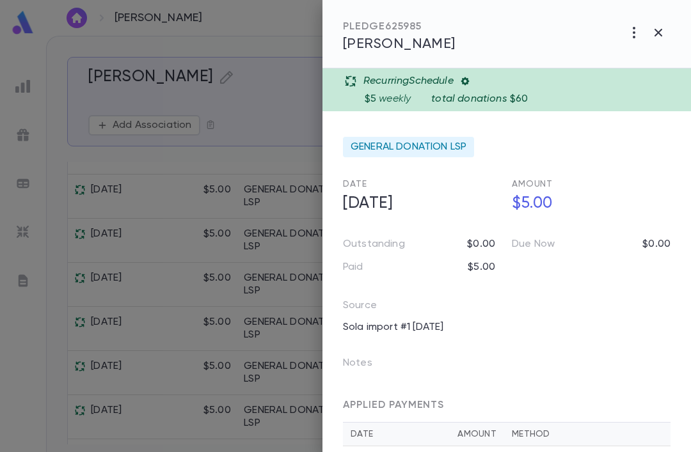
click at [267, 147] on div at bounding box center [345, 226] width 691 height 452
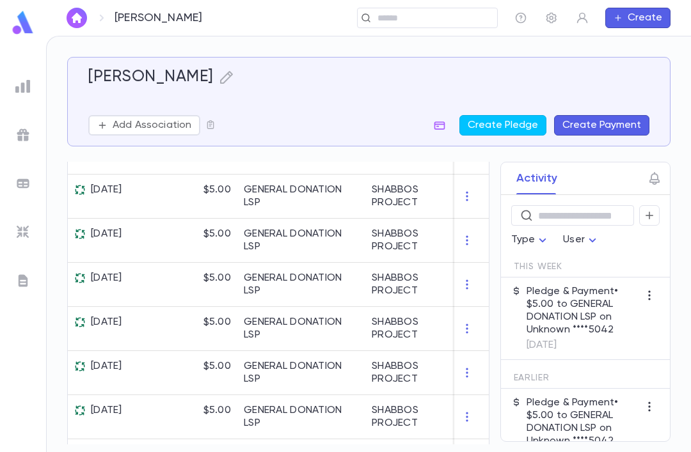
click at [101, 17] on icon at bounding box center [102, 18] width 4 height 6
click at [86, 15] on button "button" at bounding box center [77, 18] width 20 height 20
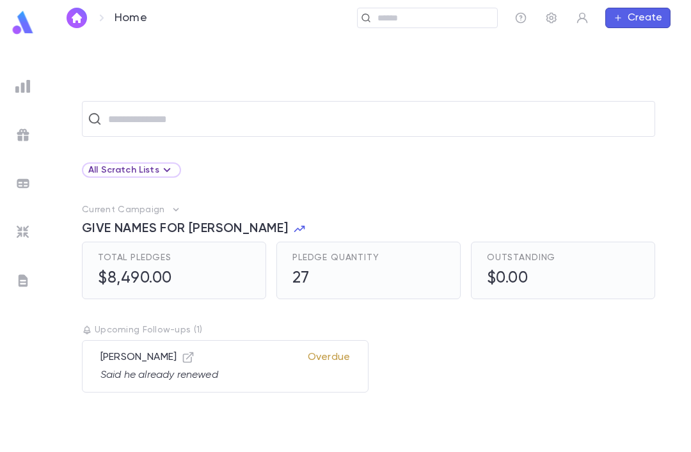
click at [120, 118] on input "text" at bounding box center [376, 119] width 545 height 24
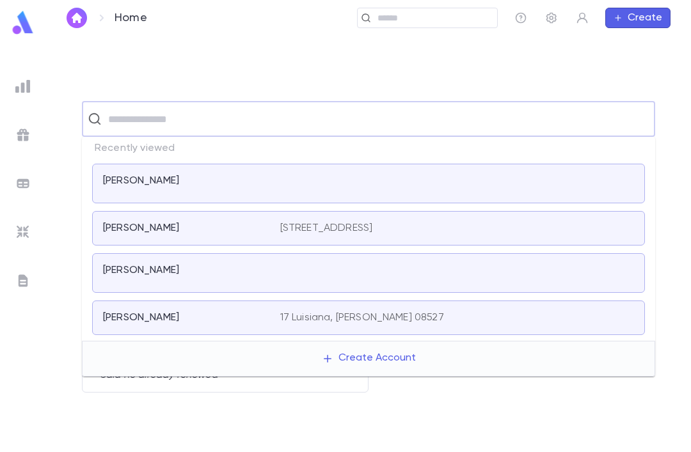
click at [128, 235] on div "[PERSON_NAME] [STREET_ADDRESS]" at bounding box center [368, 228] width 553 height 35
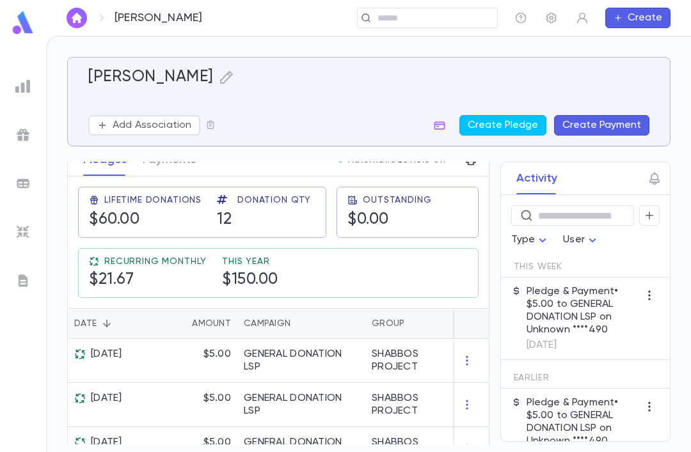
scroll to position [188, 0]
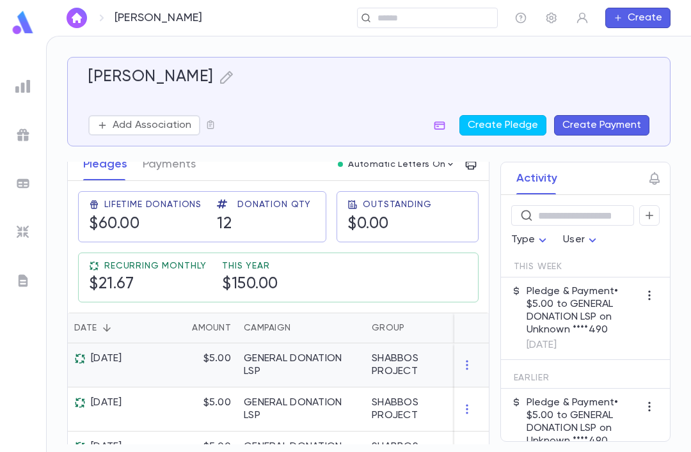
click at [251, 357] on div "GENERAL DONATION LSP" at bounding box center [301, 365] width 115 height 26
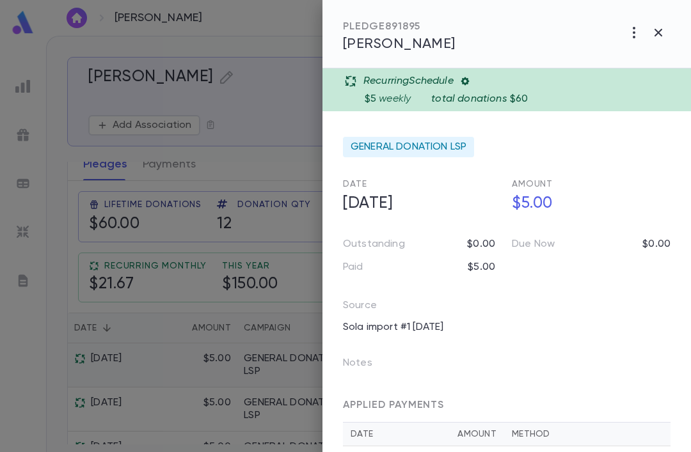
click at [472, 75] on div "Recurring Schedule" at bounding box center [513, 81] width 339 height 13
click at [463, 77] on icon at bounding box center [465, 81] width 10 height 10
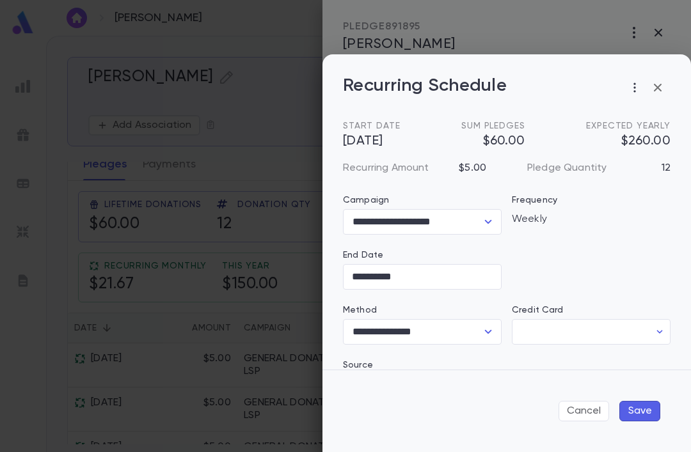
type input "*******"
click at [651, 416] on button "Save" at bounding box center [639, 411] width 41 height 20
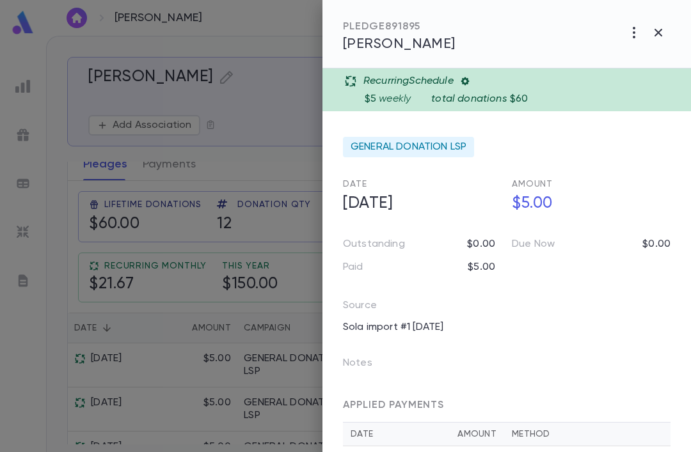
click at [290, 303] on div at bounding box center [345, 226] width 691 height 452
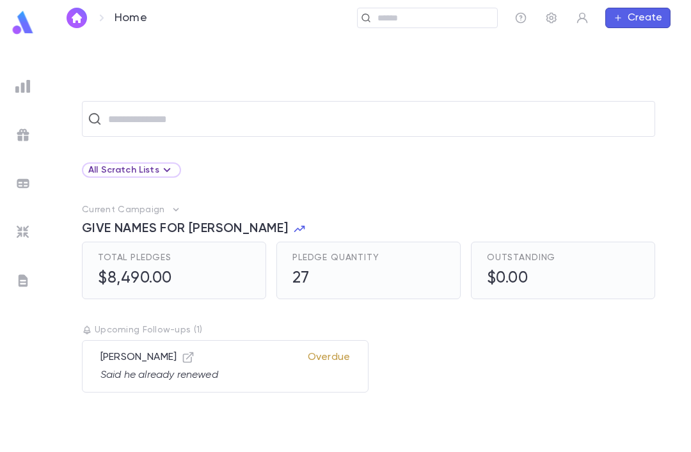
click at [254, 122] on input "text" at bounding box center [376, 119] width 545 height 24
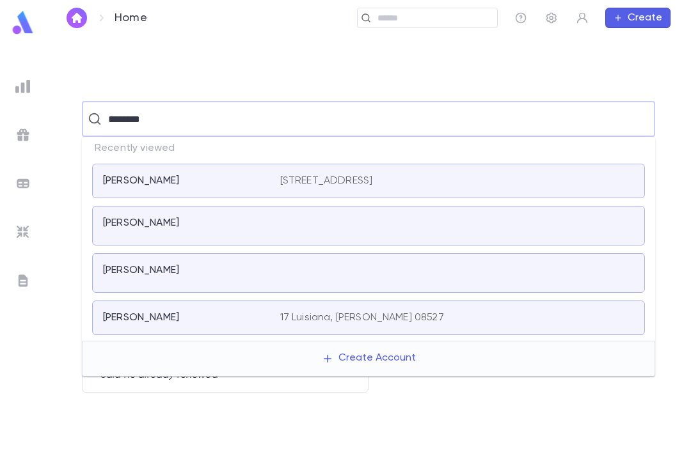
type input "*********"
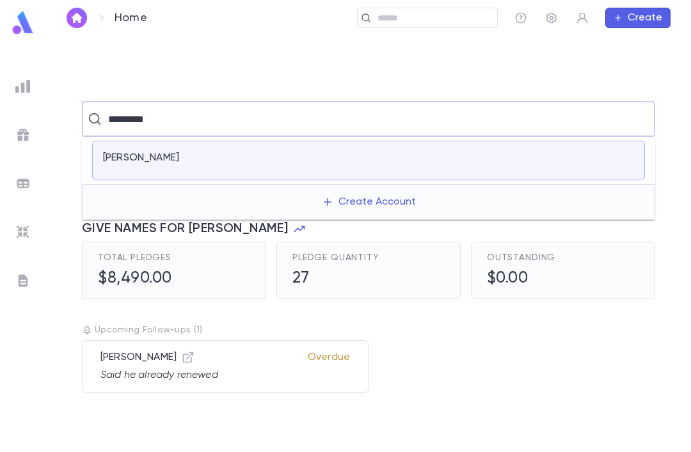
click at [320, 154] on div at bounding box center [457, 161] width 354 height 18
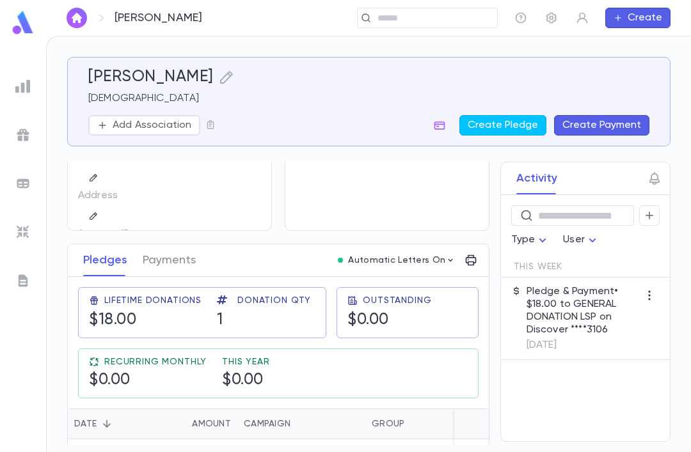
scroll to position [41, 0]
click at [187, 244] on button "Payments" at bounding box center [169, 260] width 53 height 32
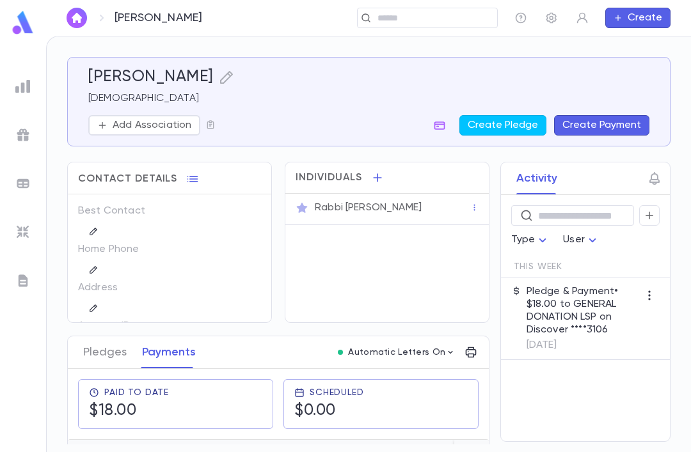
click at [77, 17] on img "button" at bounding box center [76, 18] width 15 height 10
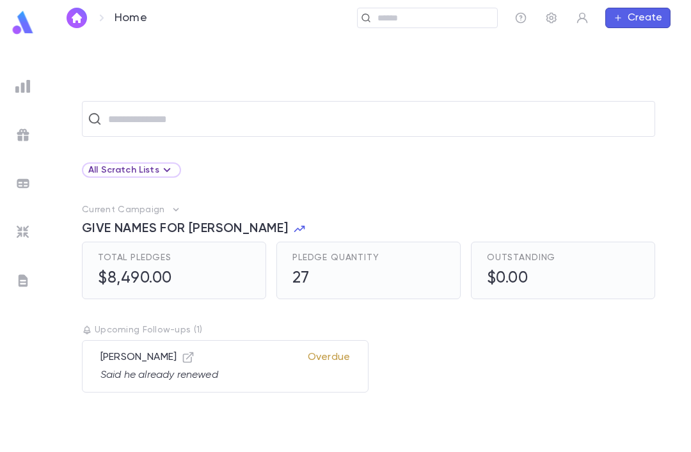
click at [160, 122] on input "text" at bounding box center [376, 119] width 545 height 24
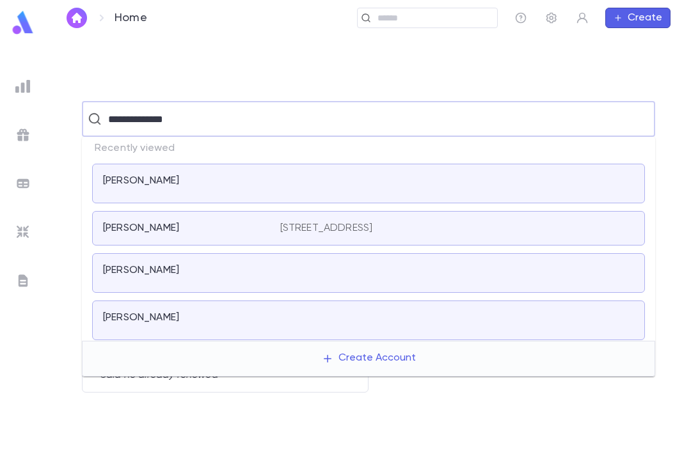
type input "**********"
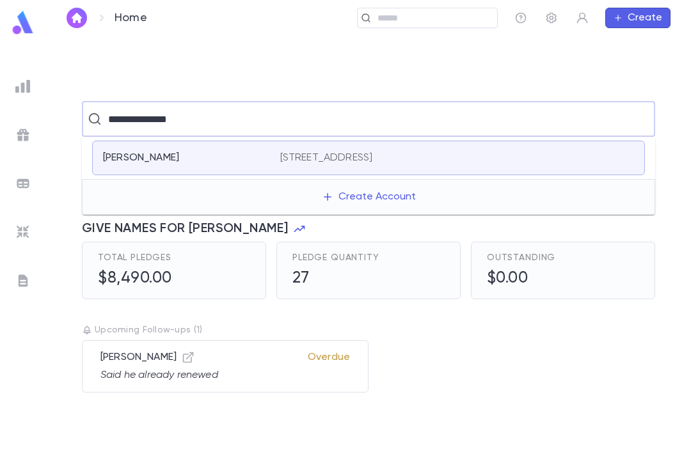
click at [453, 159] on div "[STREET_ADDRESS]" at bounding box center [457, 158] width 354 height 13
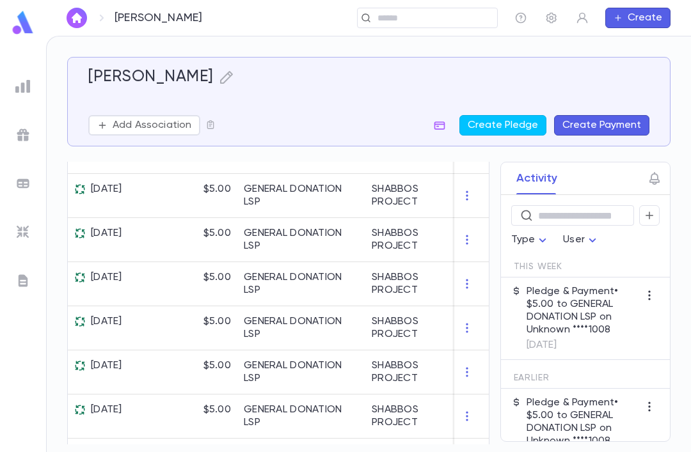
click at [200, 287] on div "$5.00" at bounding box center [195, 284] width 83 height 44
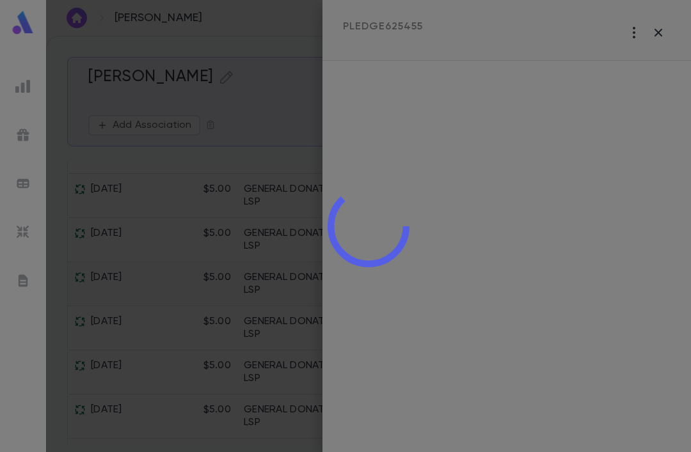
scroll to position [622, 0]
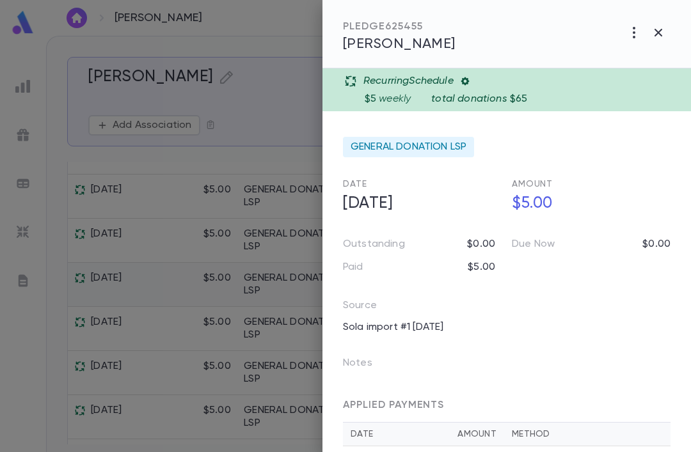
click at [469, 79] on icon at bounding box center [464, 81] width 8 height 8
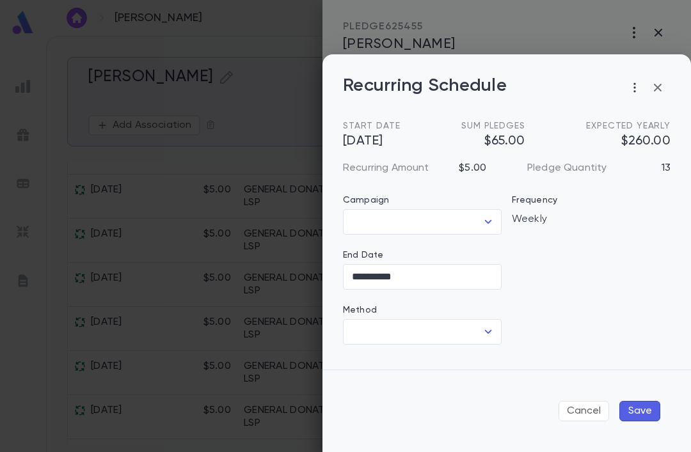
type input "**********"
click at [471, 269] on input "**********" at bounding box center [422, 276] width 159 height 25
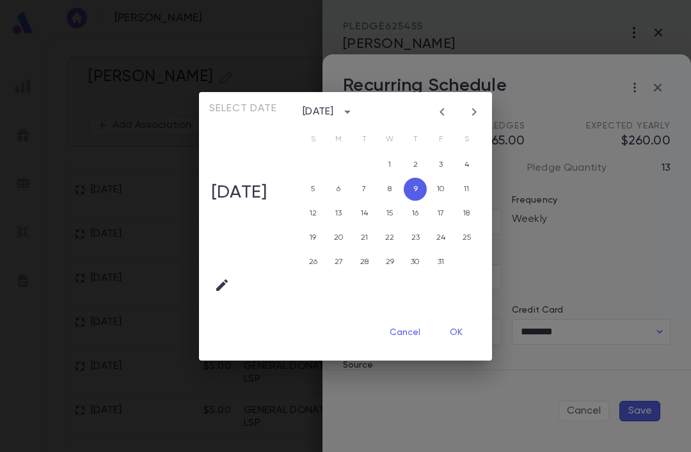
click at [350, 111] on icon "calendar view is open, switch to year view" at bounding box center [347, 112] width 6 height 3
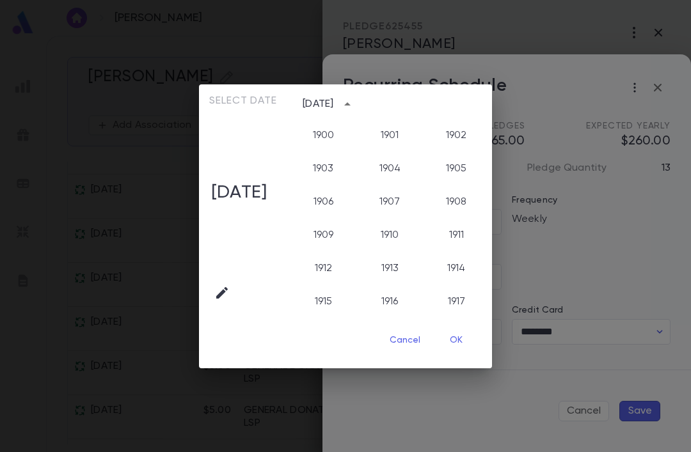
scroll to position [1283, 0]
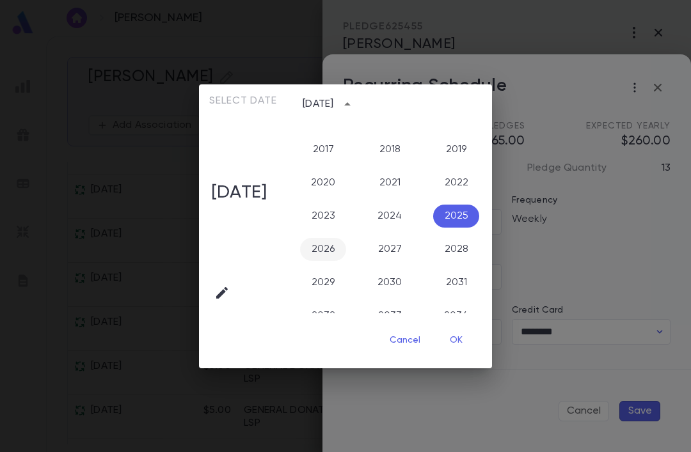
click at [346, 248] on button "2026" at bounding box center [323, 249] width 46 height 23
type input "**********"
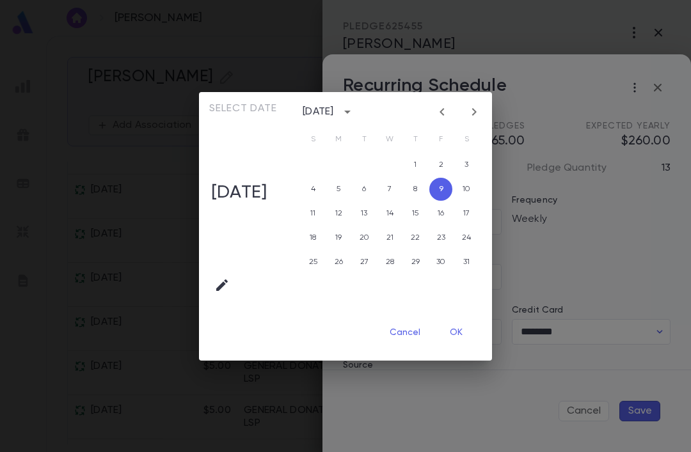
click at [473, 331] on button "OK" at bounding box center [456, 333] width 41 height 24
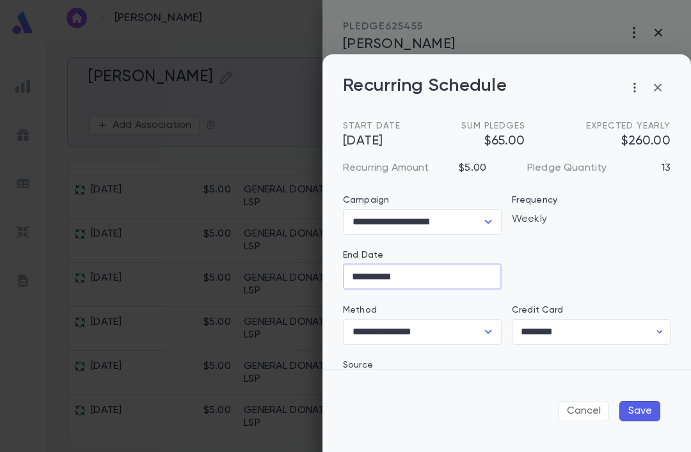
scroll to position [0, 0]
click at [644, 410] on button "Save" at bounding box center [639, 411] width 41 height 20
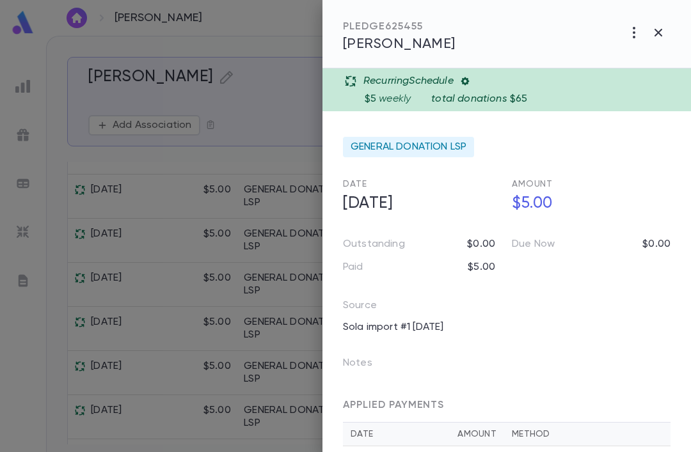
click at [470, 79] on icon at bounding box center [465, 81] width 10 height 10
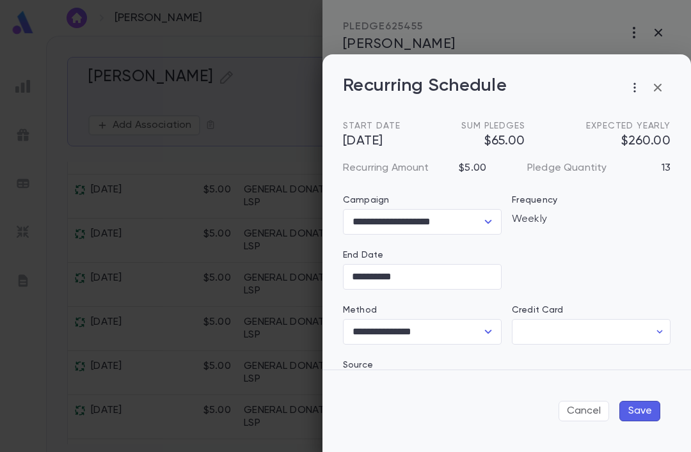
type input "********"
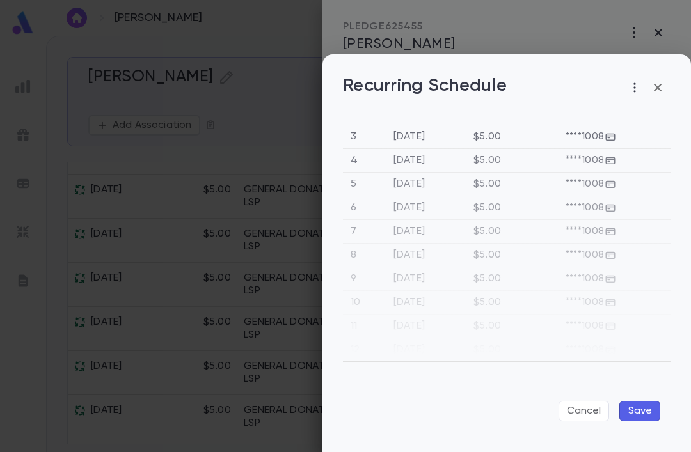
scroll to position [453, 0]
click at [645, 412] on button "Save" at bounding box center [639, 411] width 41 height 20
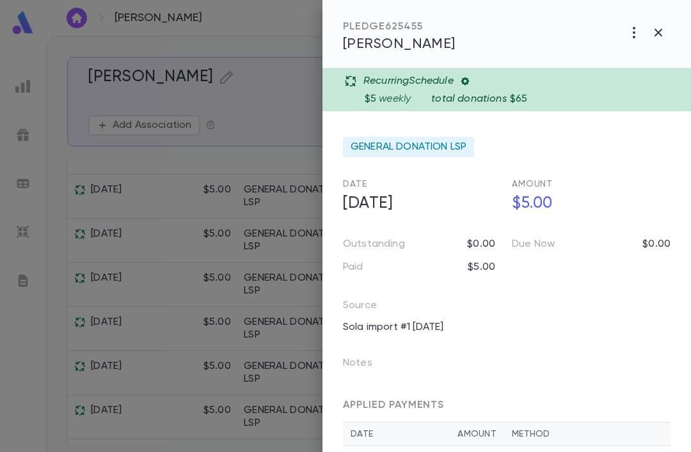
scroll to position [0, 0]
click at [285, 42] on div at bounding box center [345, 226] width 691 height 452
